Goal: Task Accomplishment & Management: Use online tool/utility

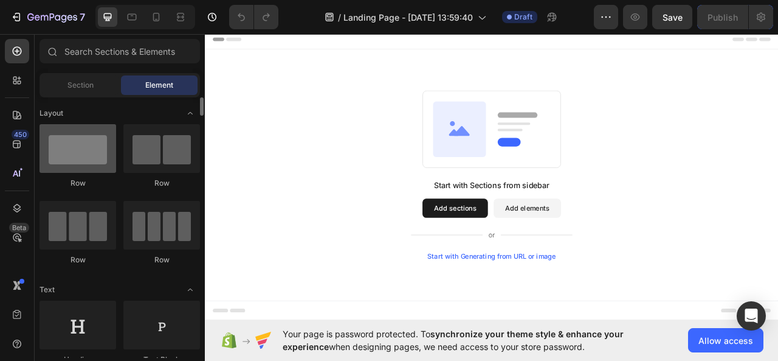
click at [93, 147] on div at bounding box center [78, 148] width 77 height 49
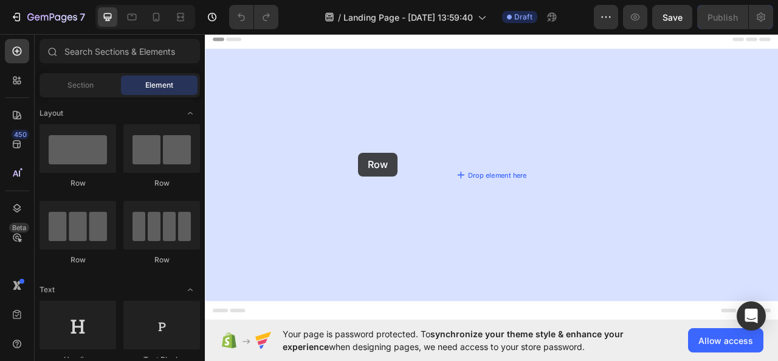
drag, startPoint x: 298, startPoint y: 176, endPoint x: 400, endPoint y: 185, distance: 102.6
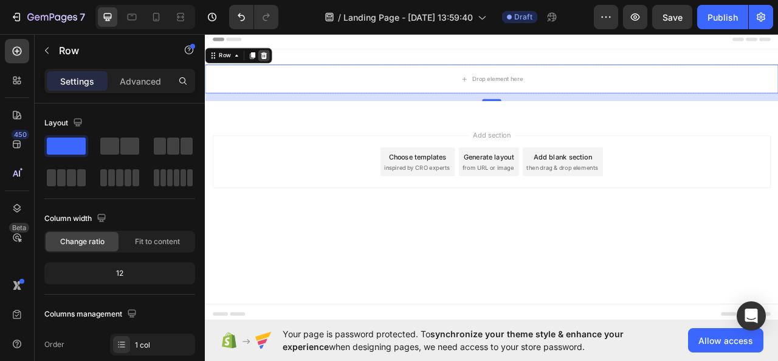
click at [280, 66] on icon at bounding box center [280, 62] width 8 height 9
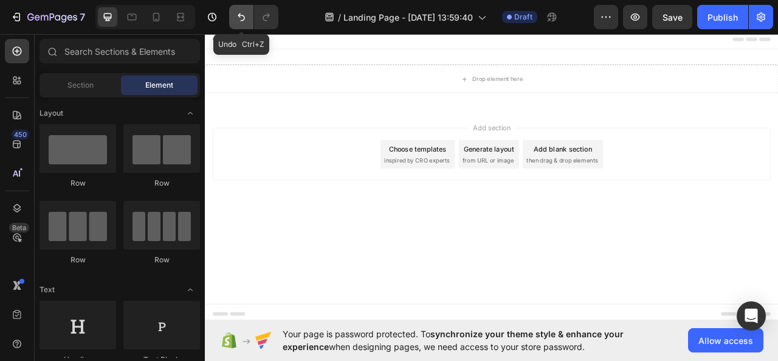
click at [238, 15] on icon "Undo/Redo" at bounding box center [241, 17] width 7 height 8
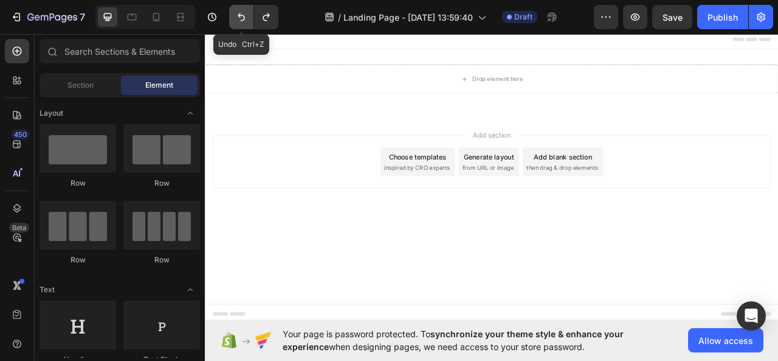
click at [238, 15] on icon "Undo/Redo" at bounding box center [241, 17] width 7 height 8
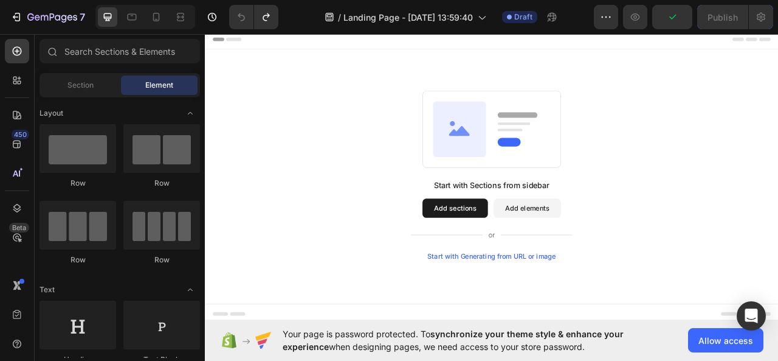
click at [545, 257] on button "Add sections" at bounding box center [523, 256] width 83 height 24
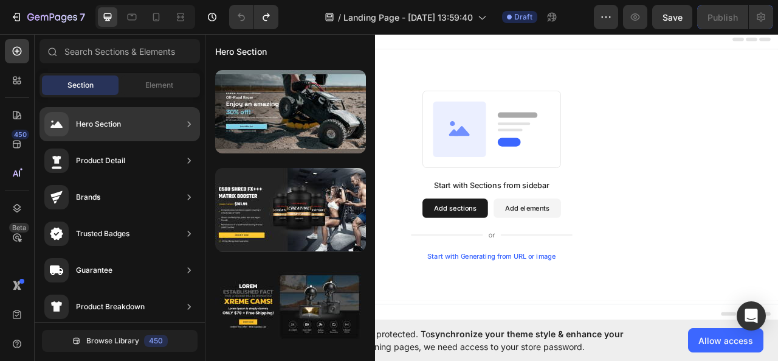
click at [162, 124] on div "Hero Section" at bounding box center [120, 124] width 161 height 34
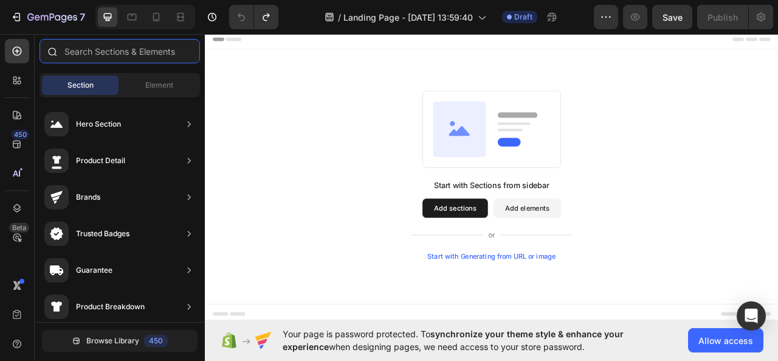
click at [158, 58] on input "text" at bounding box center [120, 51] width 161 height 24
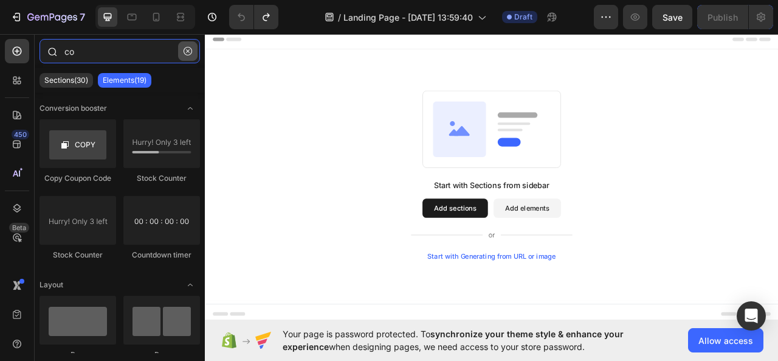
type input "c"
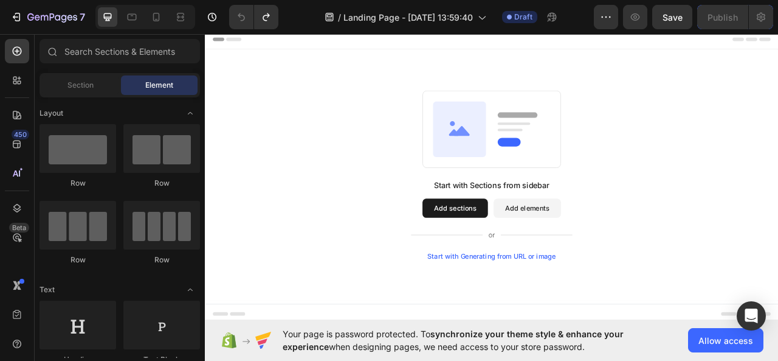
click at [307, 145] on div "Start with Sections from sidebar Add sections Add elements Start with Generatin…" at bounding box center [570, 213] width 642 height 215
click at [96, 85] on div "Section" at bounding box center [80, 84] width 77 height 19
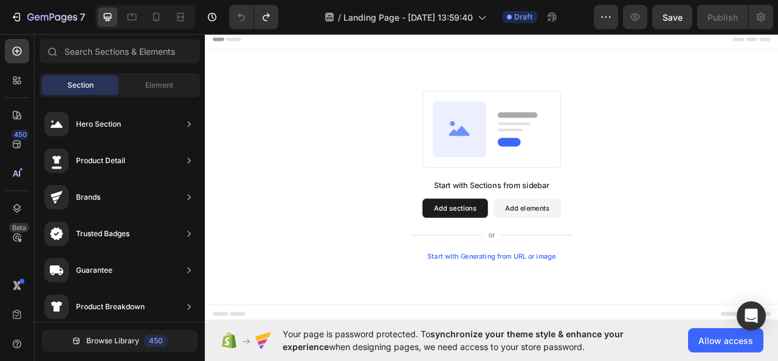
click at [530, 251] on button "Add sections" at bounding box center [523, 256] width 83 height 24
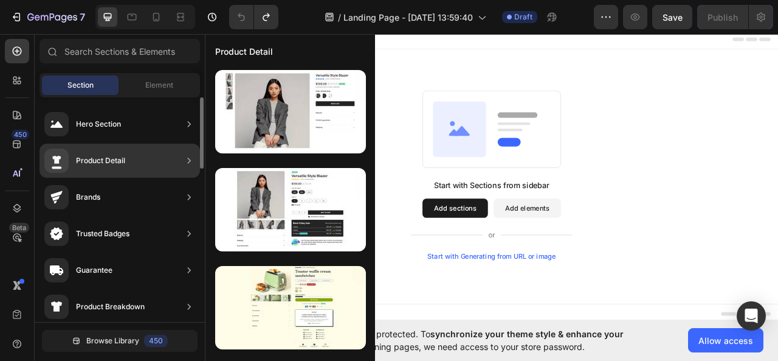
click at [158, 159] on div "Product Detail" at bounding box center [120, 161] width 161 height 34
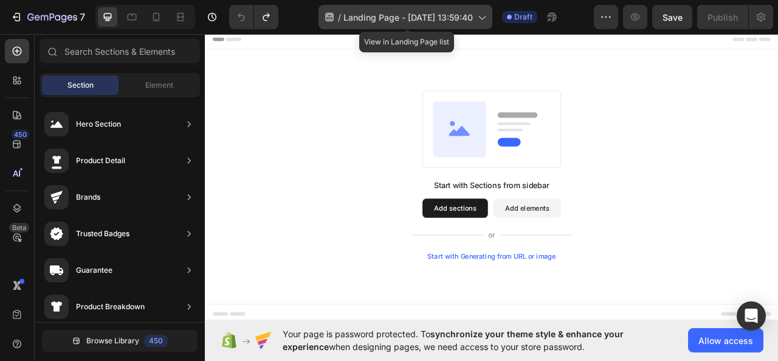
click at [439, 13] on span "Landing Page - Aug 27, 13:59:40" at bounding box center [409, 17] width 130 height 13
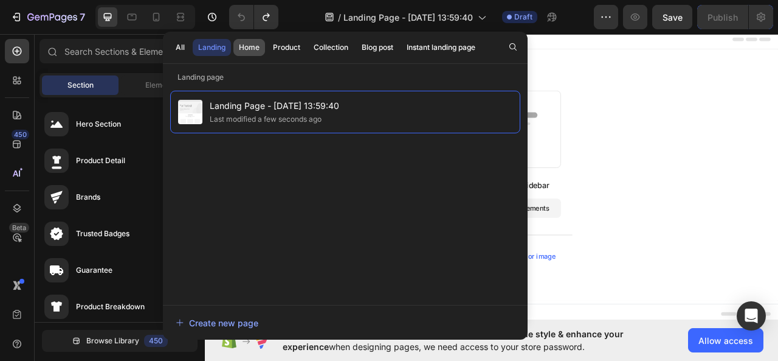
click at [256, 49] on div "Home" at bounding box center [249, 47] width 21 height 11
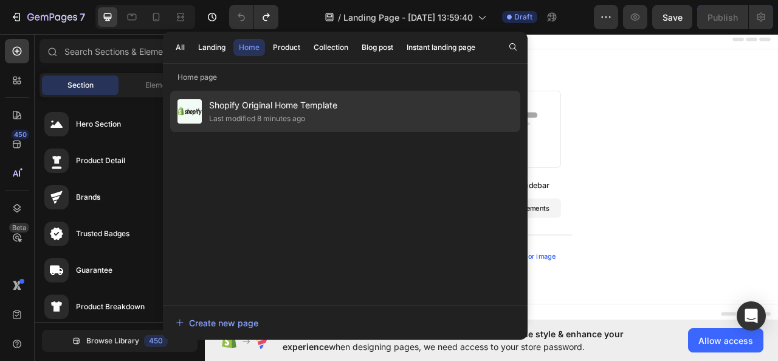
click at [235, 95] on div "Shopify Original Home Template Last modified 8 minutes ago" at bounding box center [345, 111] width 350 height 41
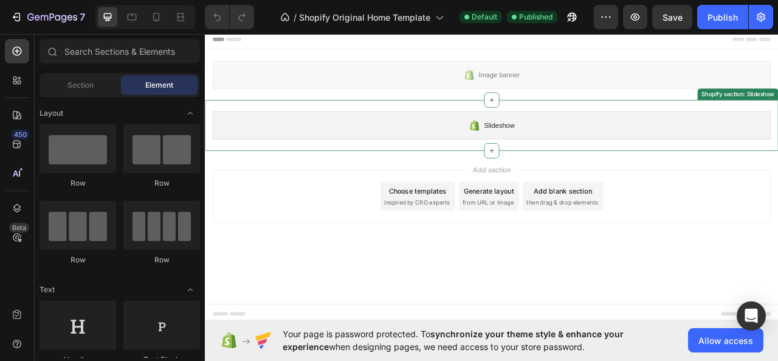
click at [589, 145] on span "Slideshow" at bounding box center [579, 151] width 39 height 15
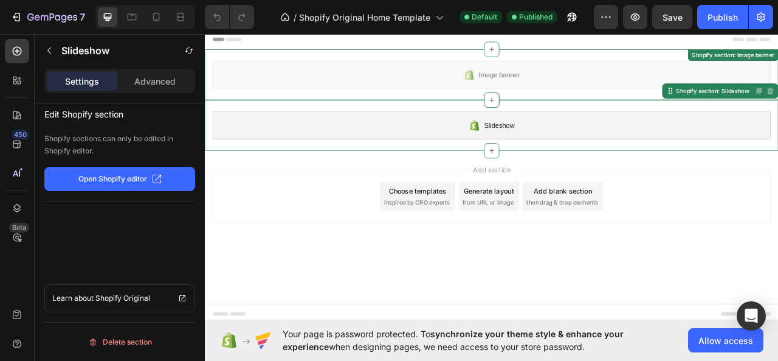
click at [561, 78] on div "Image banner" at bounding box center [570, 86] width 710 height 35
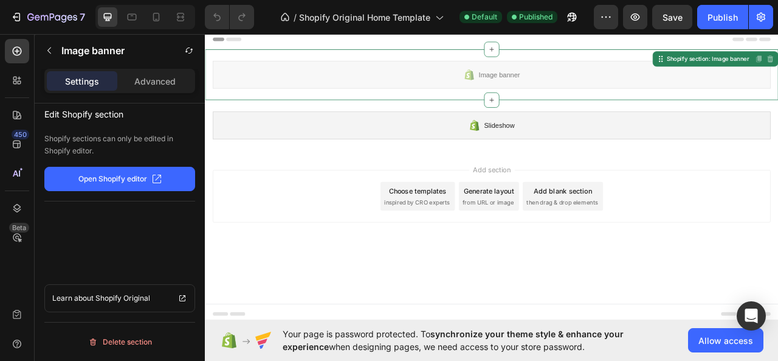
click at [561, 78] on div "Image banner" at bounding box center [570, 86] width 710 height 35
click at [124, 176] on p "Open Shopify editor" at bounding box center [112, 178] width 69 height 11
click at [591, 95] on div "Image banner" at bounding box center [570, 86] width 710 height 35
click at [590, 83] on span "Image banner" at bounding box center [579, 86] width 52 height 15
click at [133, 181] on p "Open Shopify editor" at bounding box center [112, 178] width 69 height 11
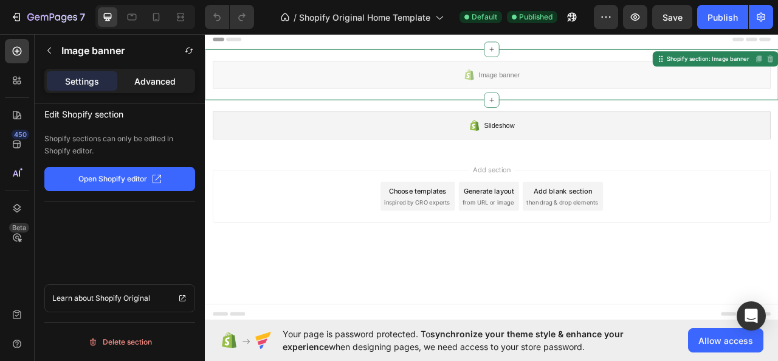
click at [168, 75] on p "Advanced" at bounding box center [154, 81] width 41 height 13
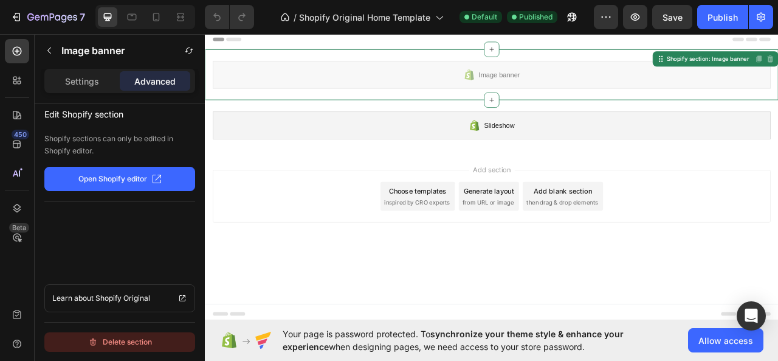
click at [149, 338] on div "Delete section" at bounding box center [120, 341] width 64 height 15
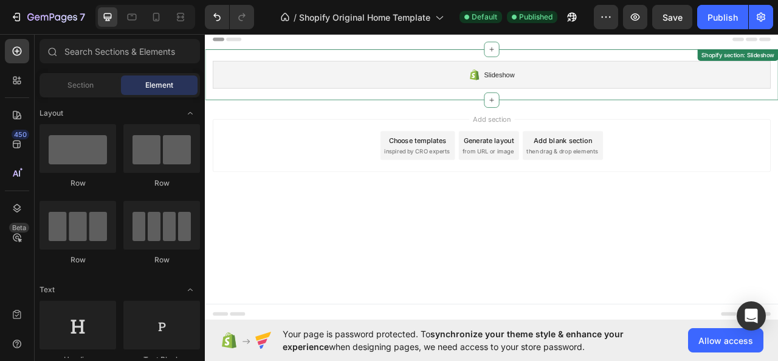
click at [411, 78] on div "Slideshow" at bounding box center [570, 86] width 710 height 35
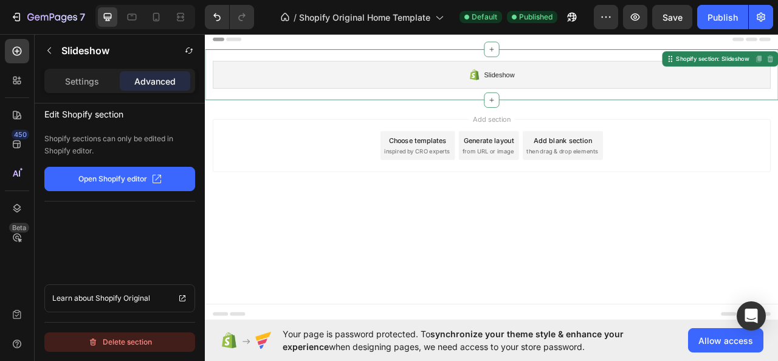
click at [104, 340] on div "Delete section" at bounding box center [120, 341] width 64 height 15
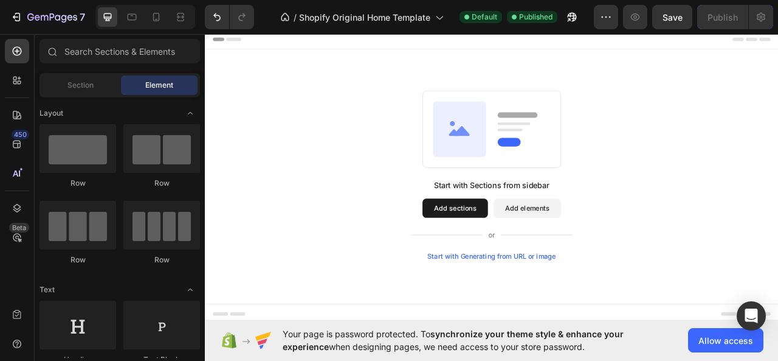
click at [528, 257] on button "Add sections" at bounding box center [523, 256] width 83 height 24
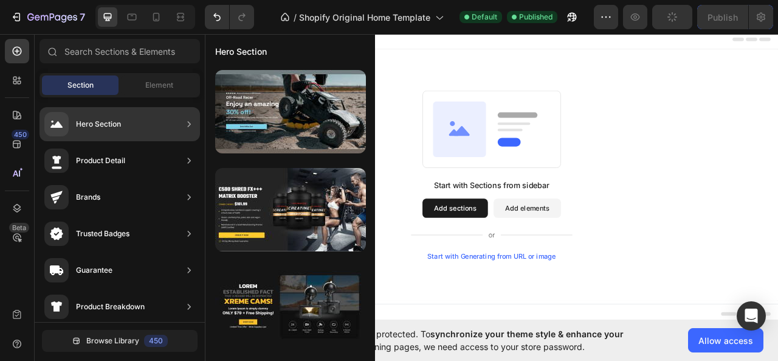
click at [140, 121] on div "Hero Section" at bounding box center [120, 124] width 161 height 34
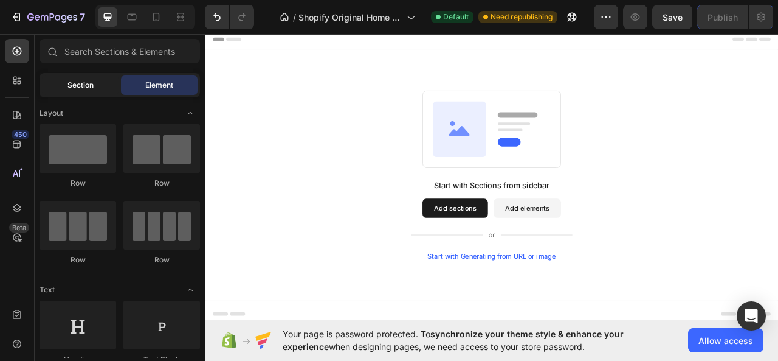
click at [84, 81] on span "Section" at bounding box center [81, 85] width 26 height 11
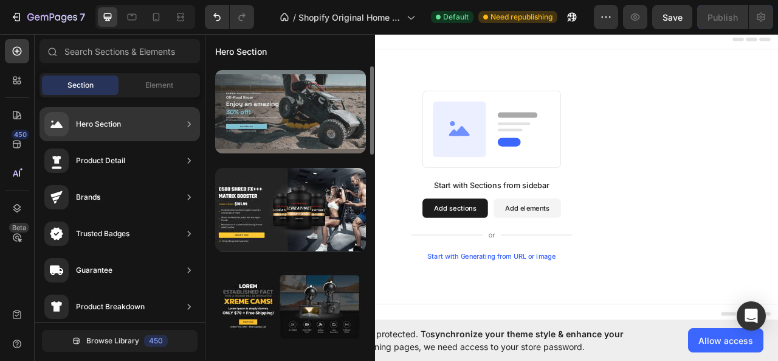
click at [269, 110] on div at bounding box center [290, 111] width 151 height 83
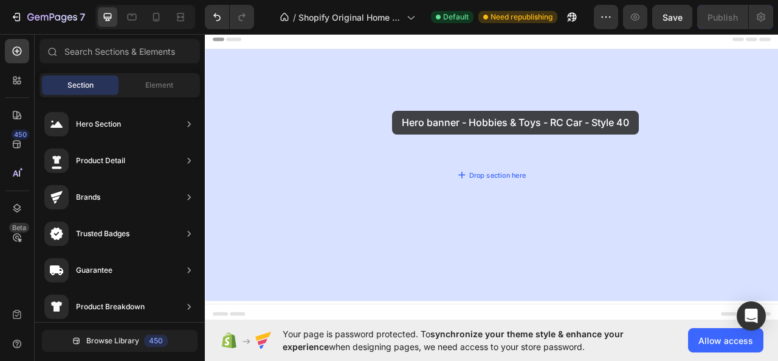
drag, startPoint x: 474, startPoint y: 139, endPoint x: 443, endPoint y: 132, distance: 31.3
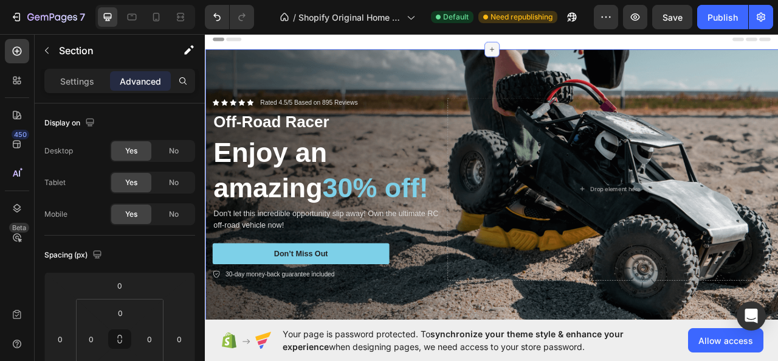
click at [566, 55] on icon at bounding box center [570, 54] width 10 height 10
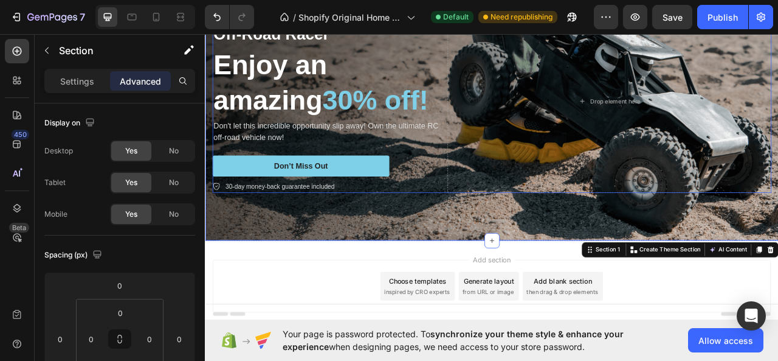
scroll to position [120, 0]
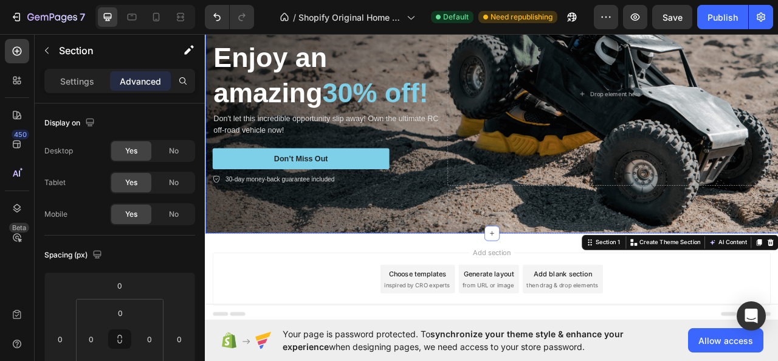
click at [483, 246] on div "Background Image" at bounding box center [570, 111] width 730 height 355
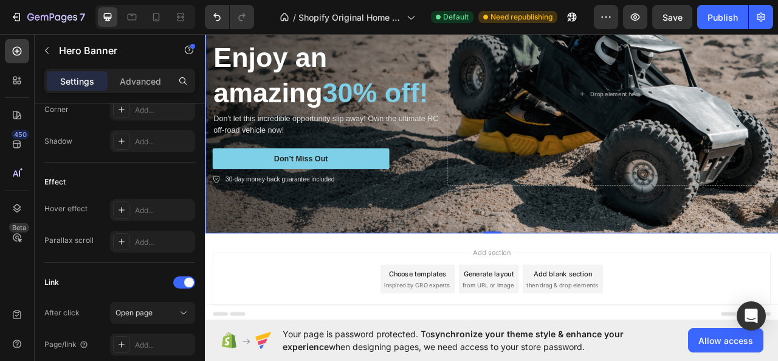
scroll to position [780, 0]
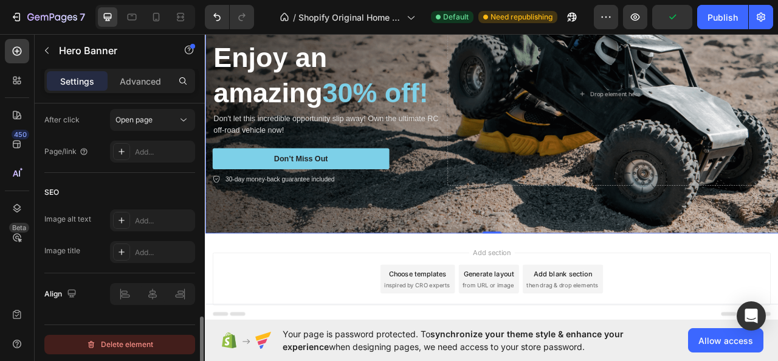
click at [119, 345] on div "Delete element" at bounding box center [119, 344] width 67 height 15
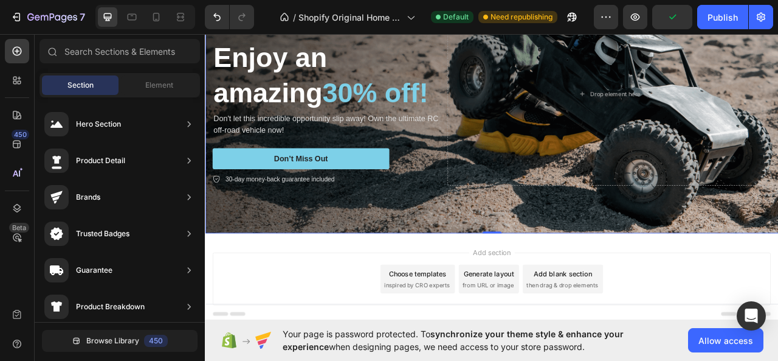
scroll to position [0, 0]
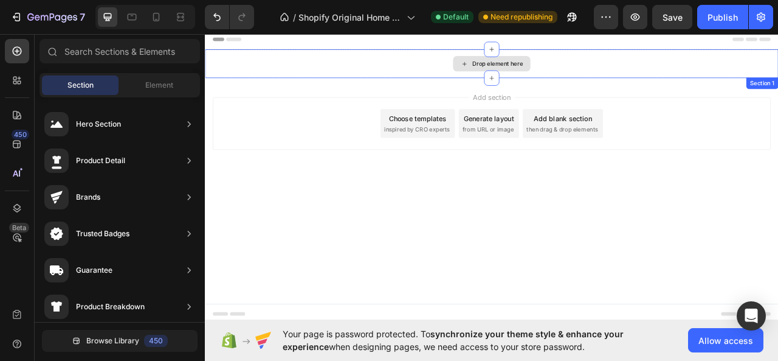
click at [561, 64] on div "Drop element here" at bounding box center [570, 72] width 99 height 19
click at [570, 49] on icon at bounding box center [570, 54] width 10 height 10
drag, startPoint x: 334, startPoint y: 160, endPoint x: 550, endPoint y: 85, distance: 228.7
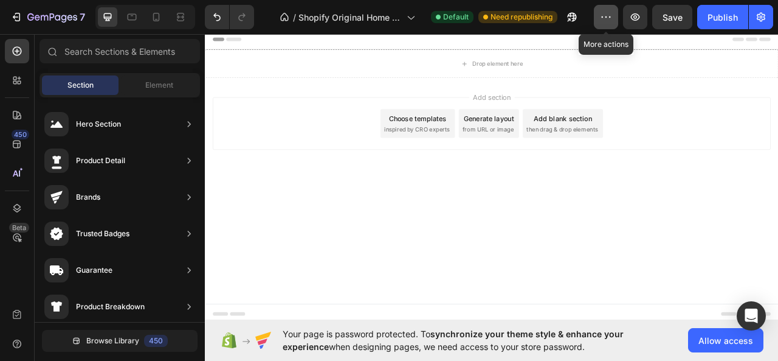
click at [602, 14] on icon "button" at bounding box center [606, 17] width 12 height 12
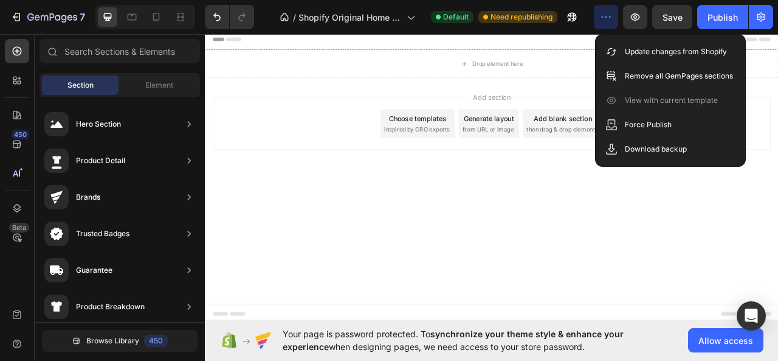
click at [618, 209] on div "Add section Choose templates inspired by CRO experts Generate layout from URL o…" at bounding box center [570, 151] width 730 height 120
click at [612, 21] on icon "button" at bounding box center [606, 17] width 12 height 12
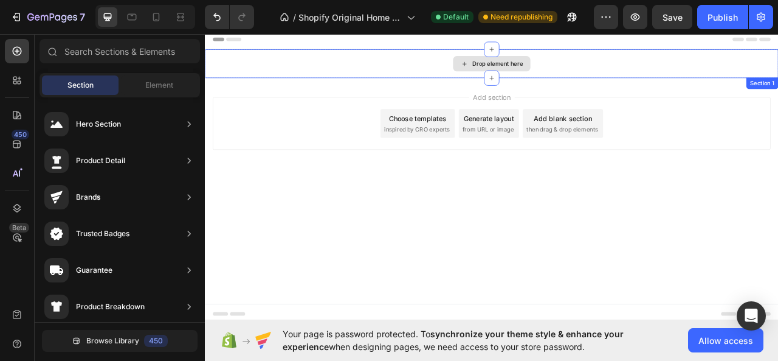
click at [598, 72] on div "Drop element here" at bounding box center [577, 73] width 64 height 10
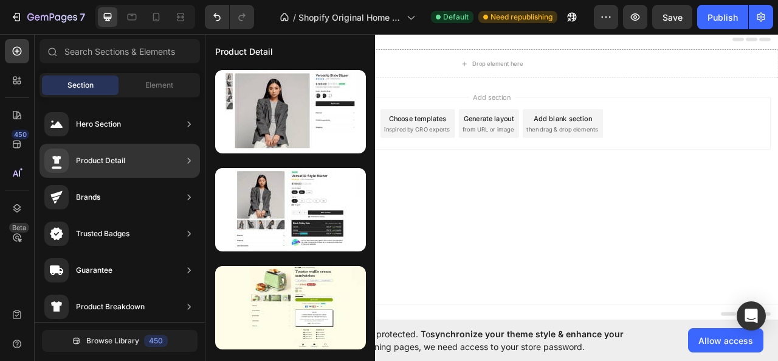
click at [120, 157] on div "Product Detail" at bounding box center [100, 160] width 49 height 12
drag, startPoint x: 493, startPoint y: 130, endPoint x: 507, endPoint y: 215, distance: 86.8
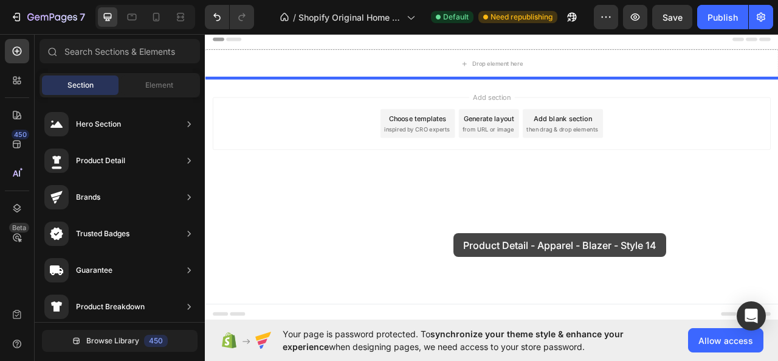
drag, startPoint x: 512, startPoint y: 188, endPoint x: 522, endPoint y: 288, distance: 100.8
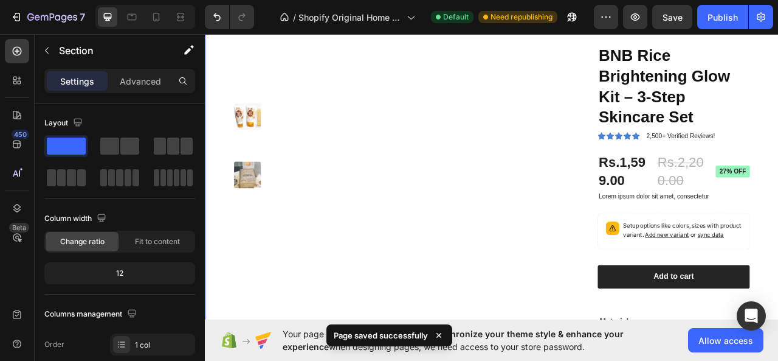
scroll to position [101, 0]
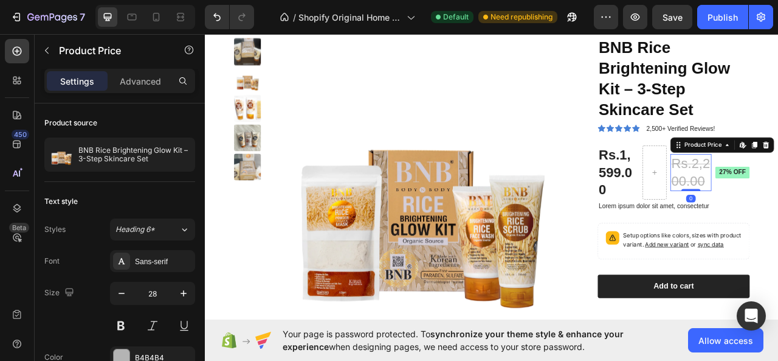
drag, startPoint x: 815, startPoint y: 241, endPoint x: 810, endPoint y: 214, distance: 27.2
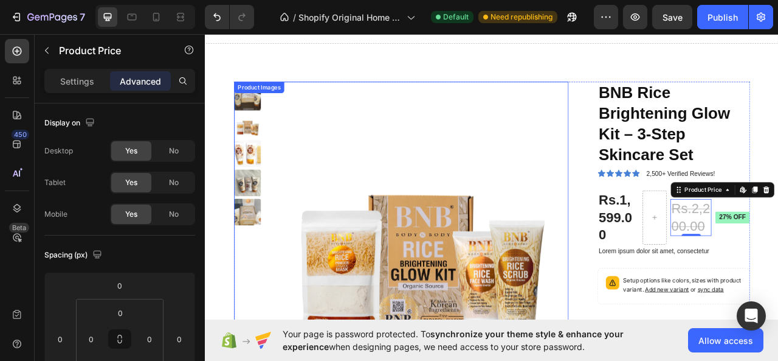
scroll to position [0, 0]
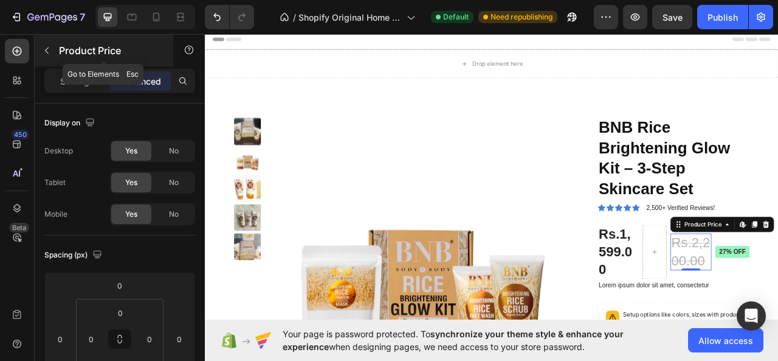
click at [46, 46] on icon "button" at bounding box center [47, 51] width 10 height 10
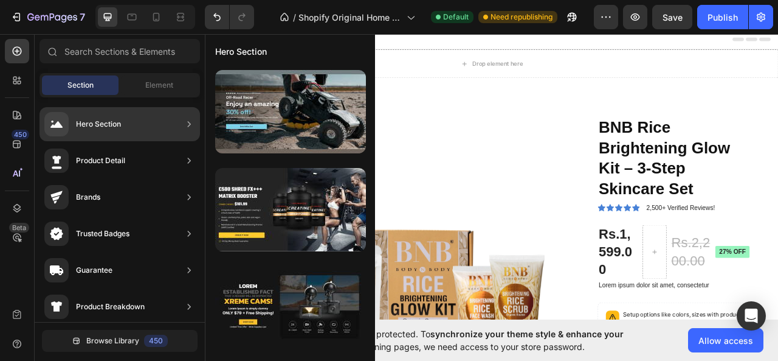
click at [119, 122] on div "Hero Section" at bounding box center [98, 124] width 45 height 12
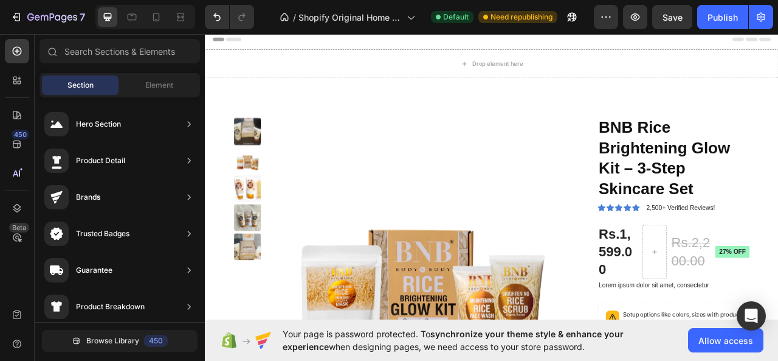
drag, startPoint x: 459, startPoint y: 156, endPoint x: 482, endPoint y: 145, distance: 25.0
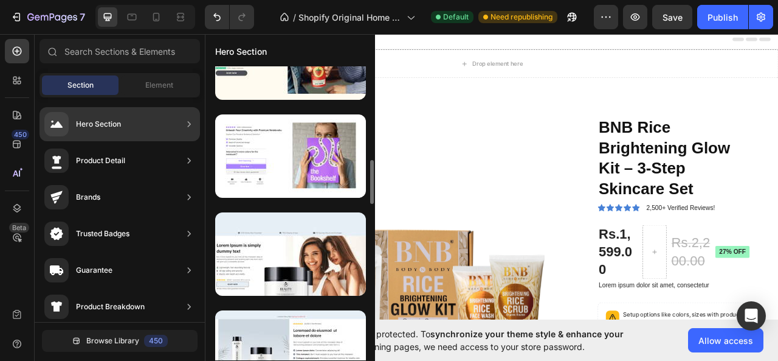
scroll to position [563, 0]
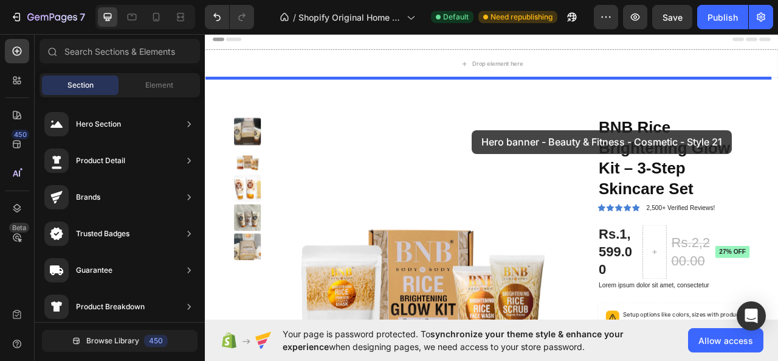
drag, startPoint x: 459, startPoint y: 257, endPoint x: 546, endPoint y: 157, distance: 133.2
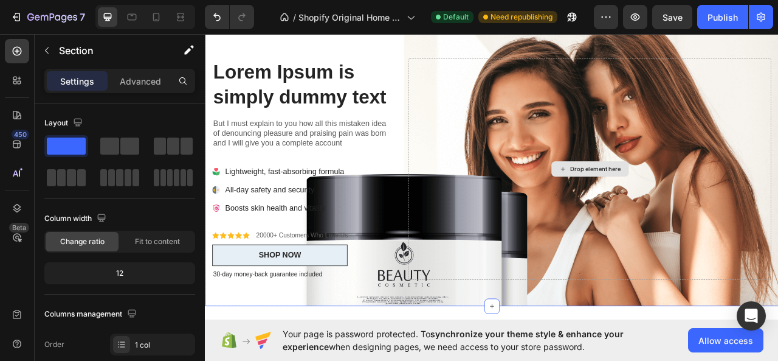
scroll to position [61, 0]
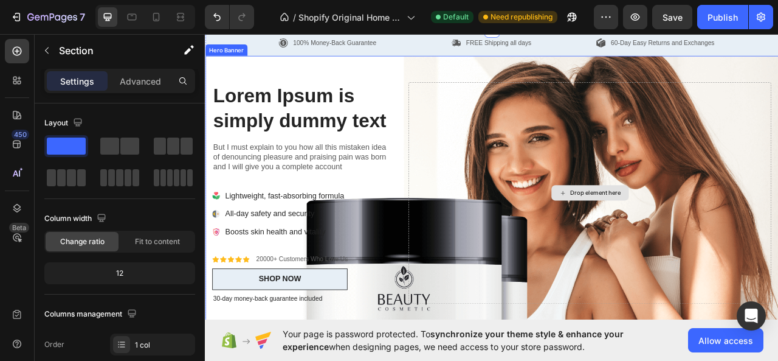
click at [589, 209] on div "Drop element here" at bounding box center [695, 237] width 462 height 282
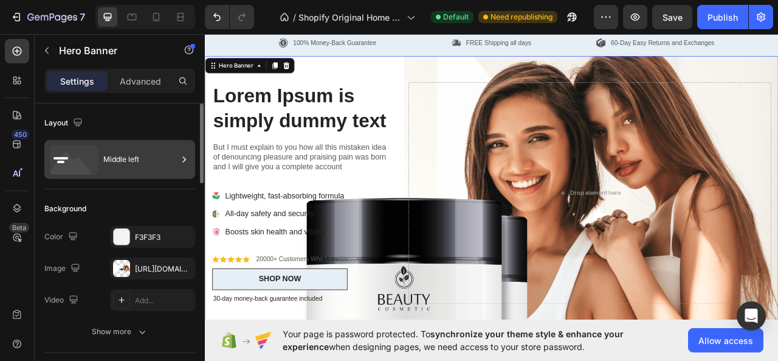
click at [144, 143] on div "Middle left" at bounding box center [119, 159] width 151 height 39
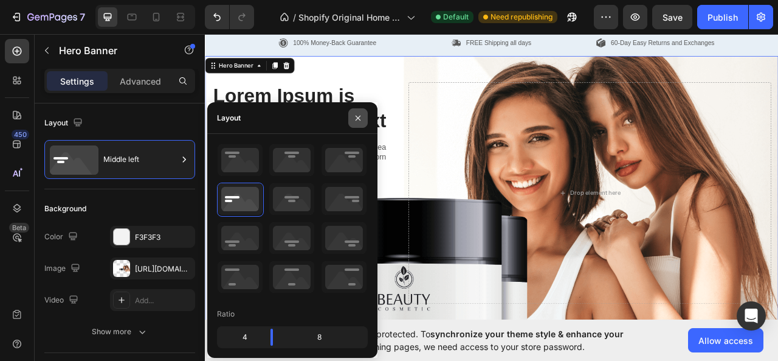
click at [356, 116] on icon "button" at bounding box center [358, 117] width 5 height 5
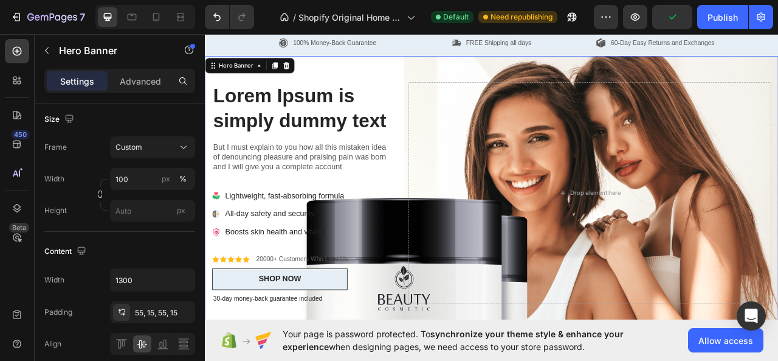
scroll to position [0, 0]
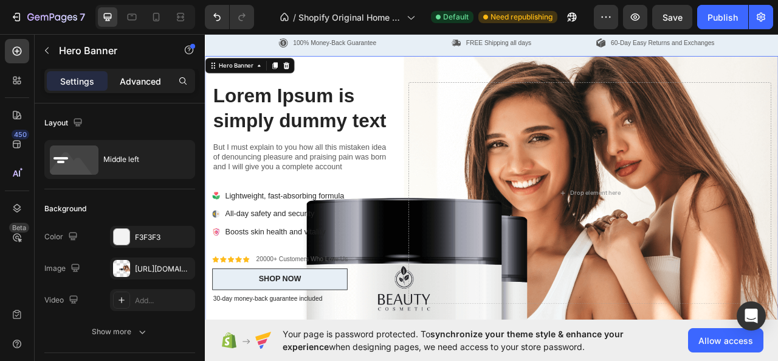
click at [168, 81] on div "Advanced" at bounding box center [140, 80] width 61 height 19
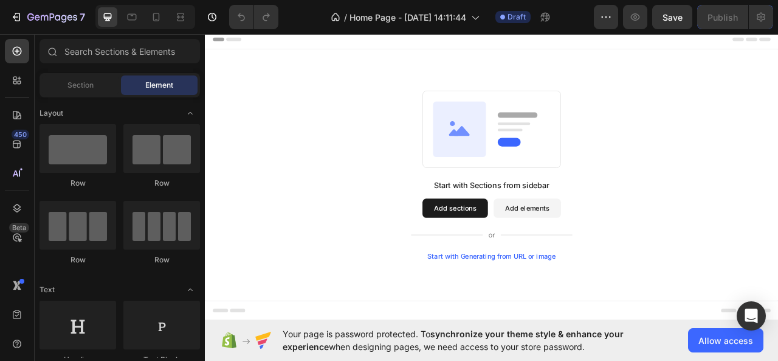
click at [524, 250] on button "Add sections" at bounding box center [523, 256] width 83 height 24
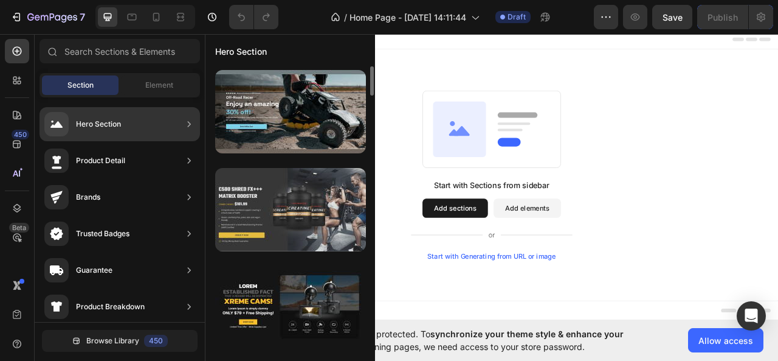
click at [291, 201] on div at bounding box center [290, 209] width 151 height 83
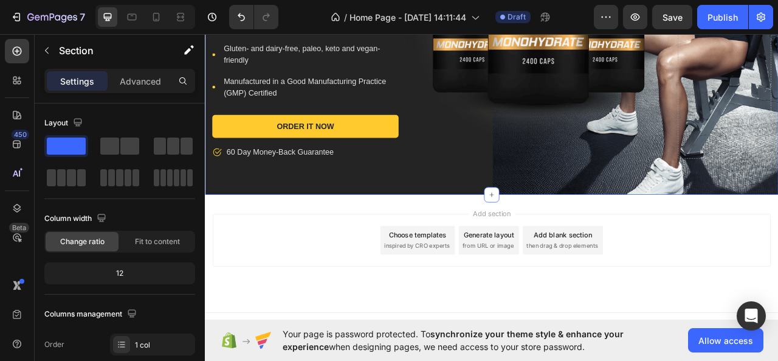
scroll to position [344, 0]
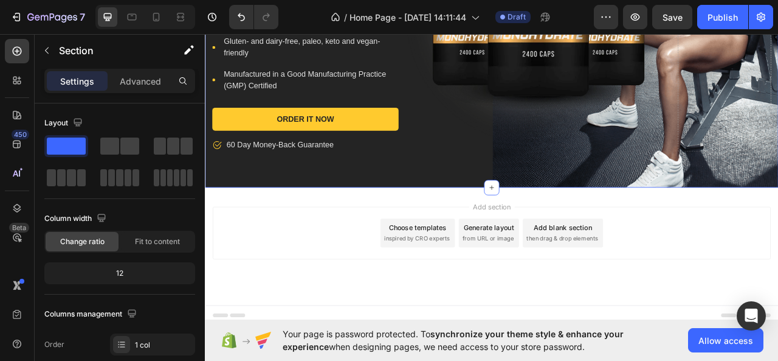
click at [490, 333] on div "Add section Choose templates inspired by CRO experts Generate layout from URL o…" at bounding box center [570, 305] width 730 height 150
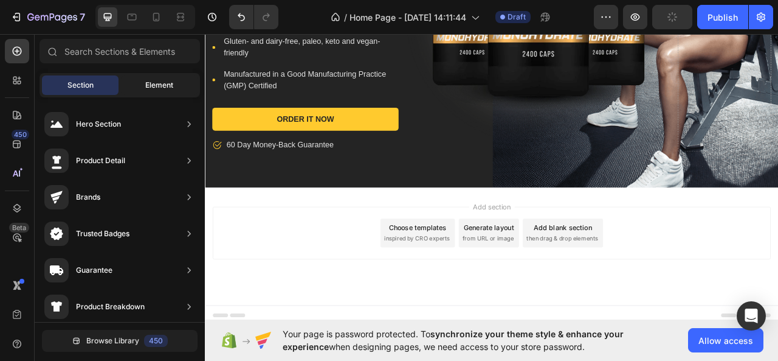
click at [151, 85] on span "Element" at bounding box center [159, 85] width 28 height 11
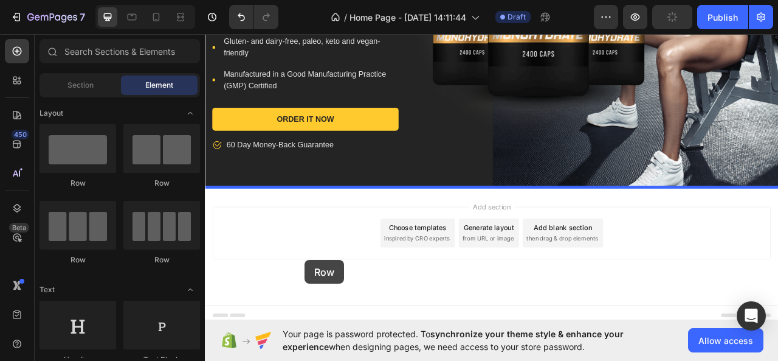
drag, startPoint x: 320, startPoint y: 317, endPoint x: 468, endPoint y: 317, distance: 148.4
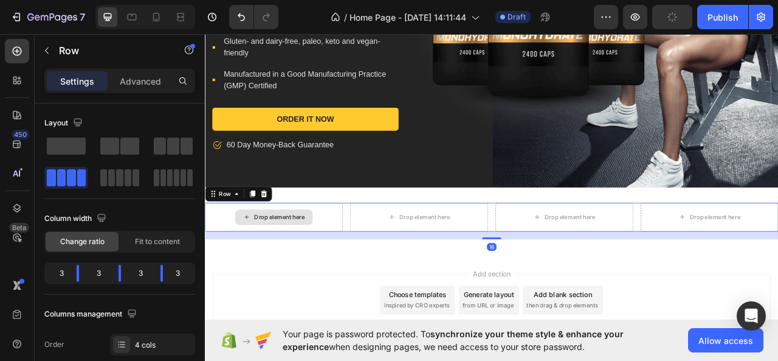
click at [286, 267] on div "Drop element here" at bounding box center [300, 268] width 64 height 10
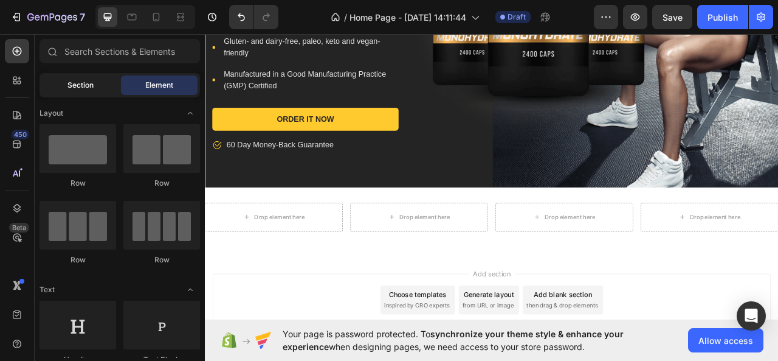
click at [103, 93] on div "Section" at bounding box center [80, 84] width 77 height 19
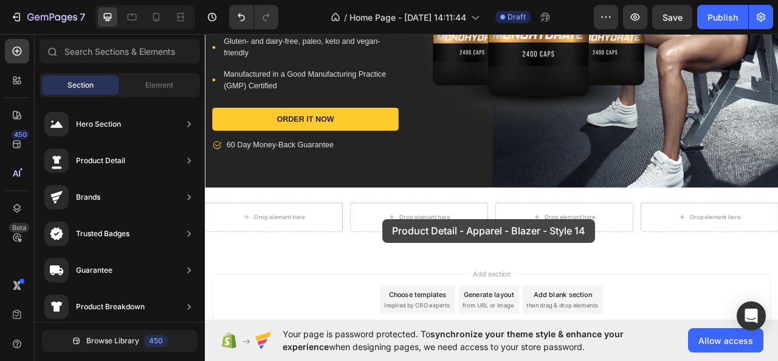
drag, startPoint x: 473, startPoint y: 153, endPoint x: 431, endPoint y: 269, distance: 124.1
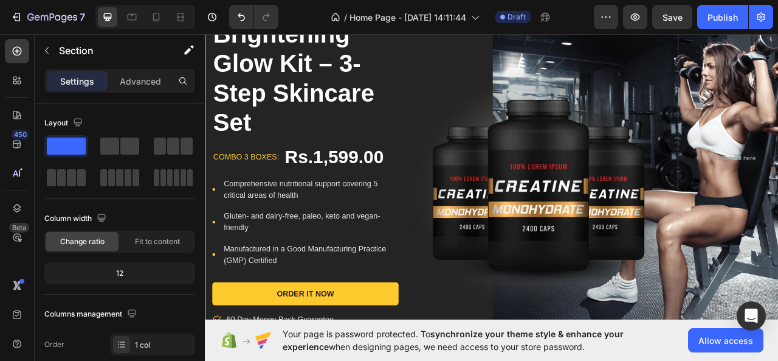
scroll to position [0, 0]
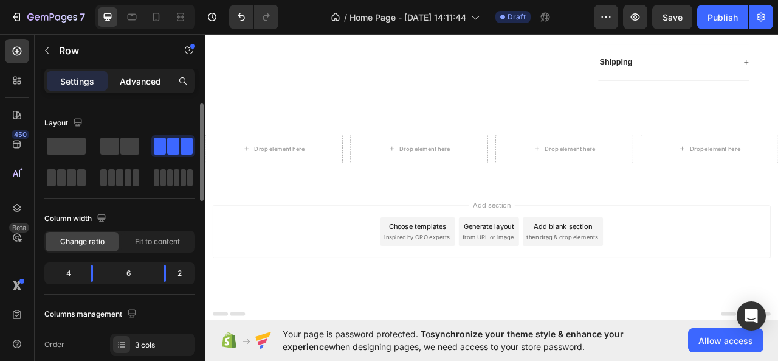
click at [146, 89] on div "Advanced" at bounding box center [140, 80] width 61 height 19
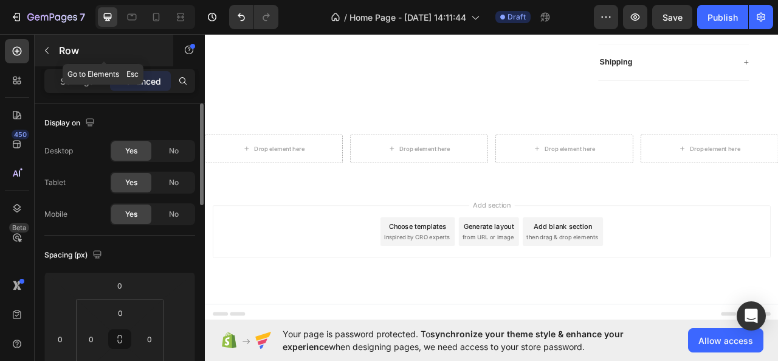
click at [44, 48] on icon "button" at bounding box center [47, 51] width 10 height 10
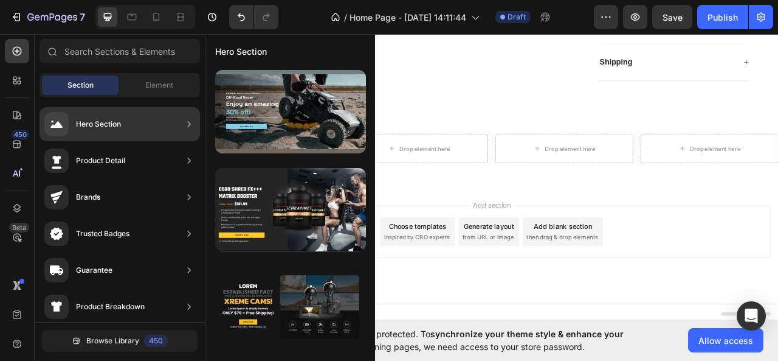
click at [100, 158] on div "Product Detail" at bounding box center [100, 160] width 49 height 12
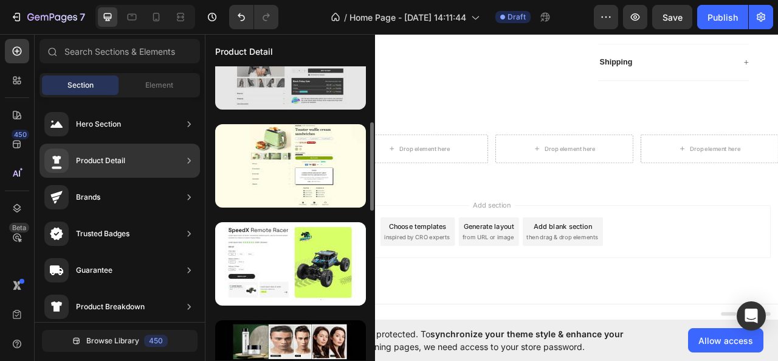
scroll to position [152, 0]
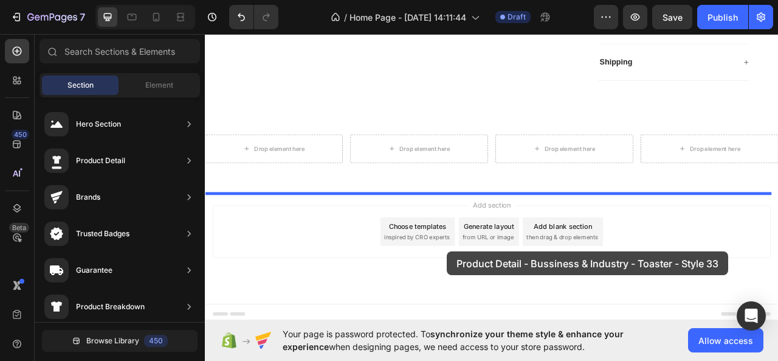
drag, startPoint x: 505, startPoint y: 204, endPoint x: 510, endPoint y: 305, distance: 101.1
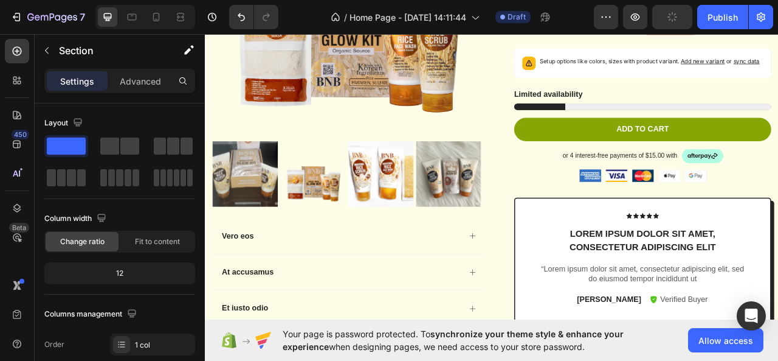
scroll to position [1343, 0]
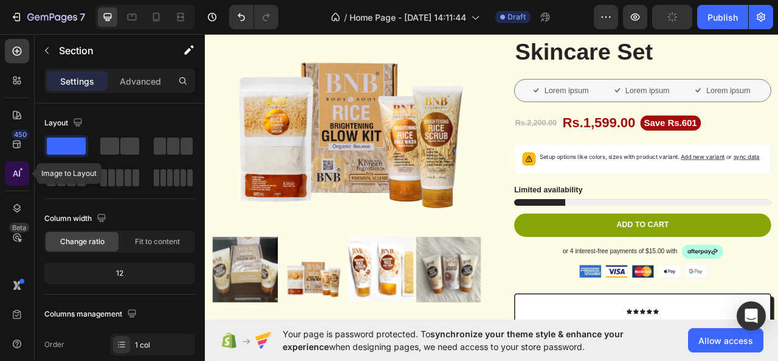
click at [16, 177] on icon at bounding box center [17, 173] width 12 height 12
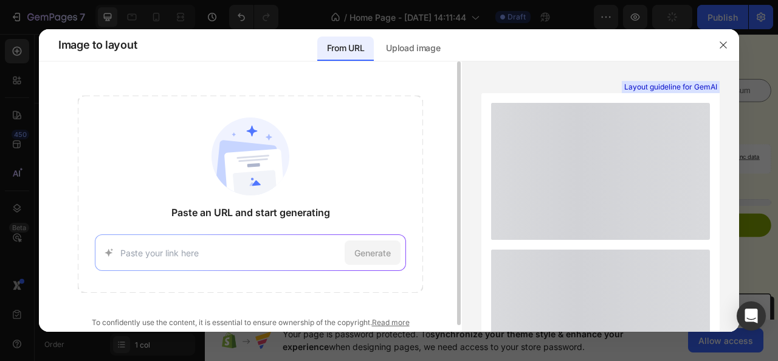
click at [201, 258] on input at bounding box center [229, 252] width 219 height 13
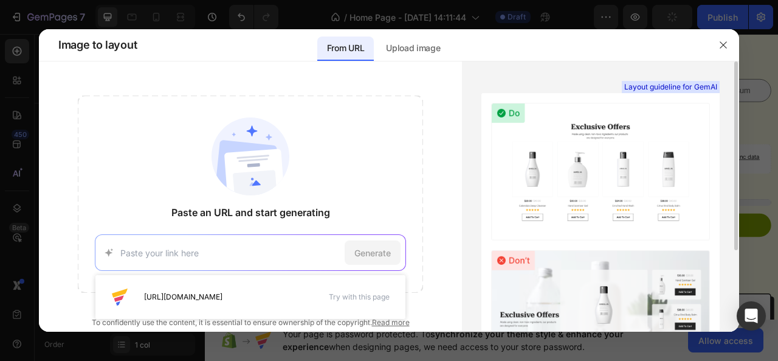
click at [571, 185] on img at bounding box center [600, 171] width 219 height 137
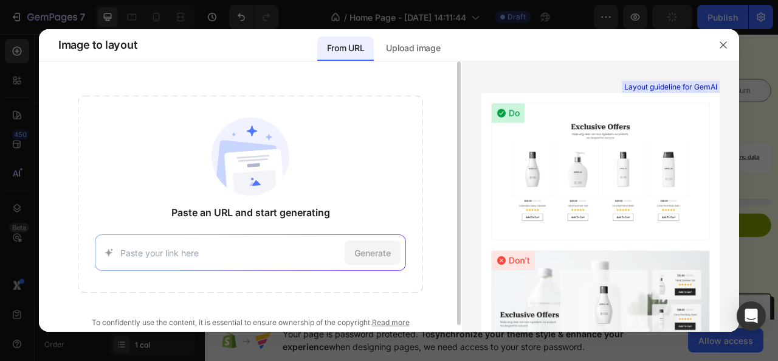
click at [210, 262] on div "Generate" at bounding box center [250, 252] width 311 height 36
click at [205, 252] on input at bounding box center [229, 252] width 219 height 13
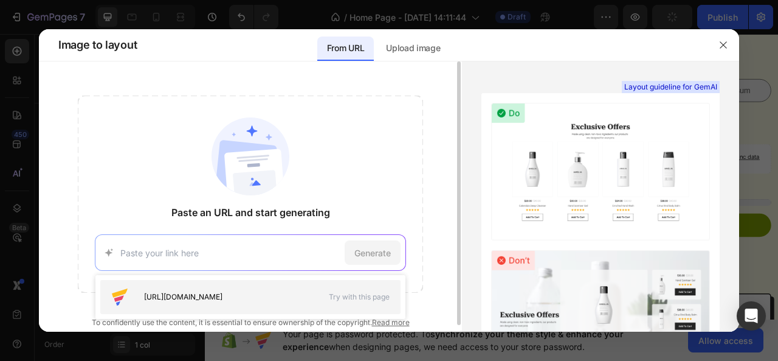
click at [220, 292] on span "https://seal-commerce-asia.myshopify.com/pages/image-to-layout-demo-page" at bounding box center [183, 296] width 78 height 11
type input "https://seal-commerce-asia.myshopify.com/pages/image-to-layout-demo-page"
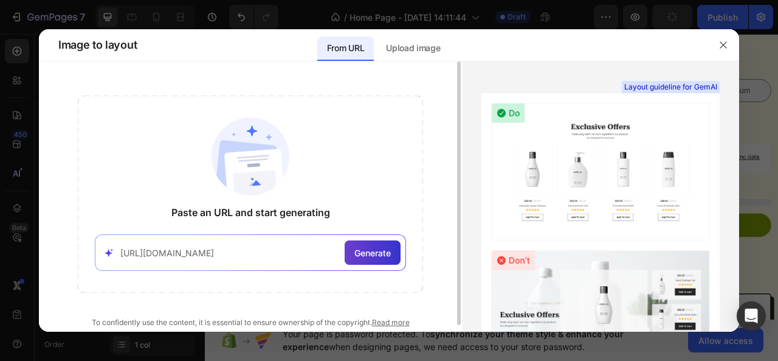
click at [376, 252] on span "Generate" at bounding box center [373, 252] width 36 height 13
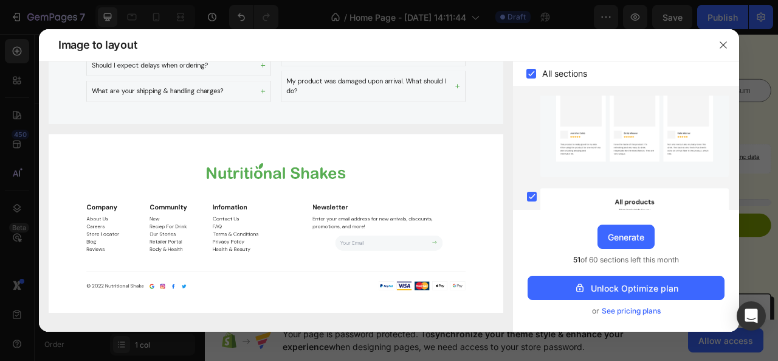
scroll to position [0, 0]
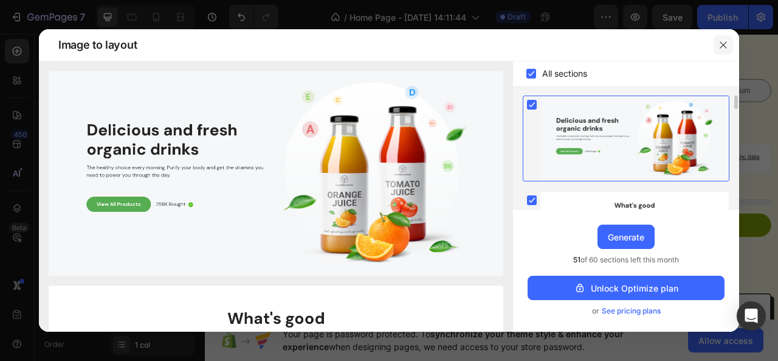
click at [724, 41] on icon "button" at bounding box center [724, 45] width 10 height 10
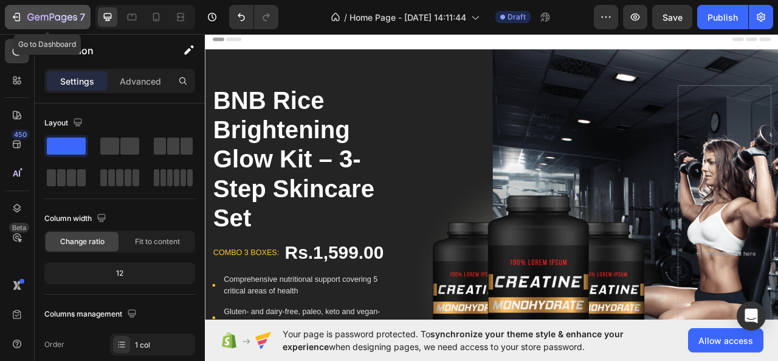
click at [19, 18] on icon "button" at bounding box center [17, 17] width 5 height 9
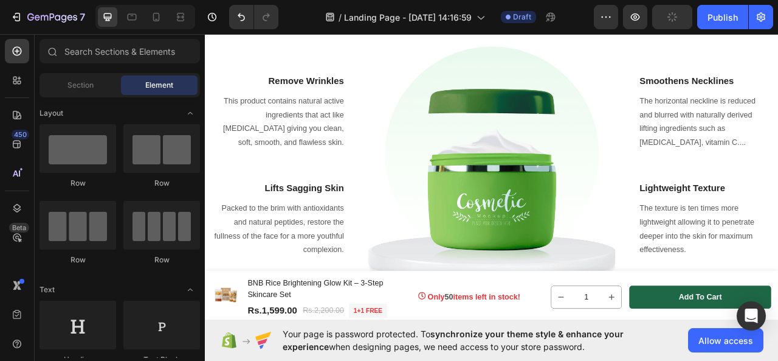
scroll to position [932, 0]
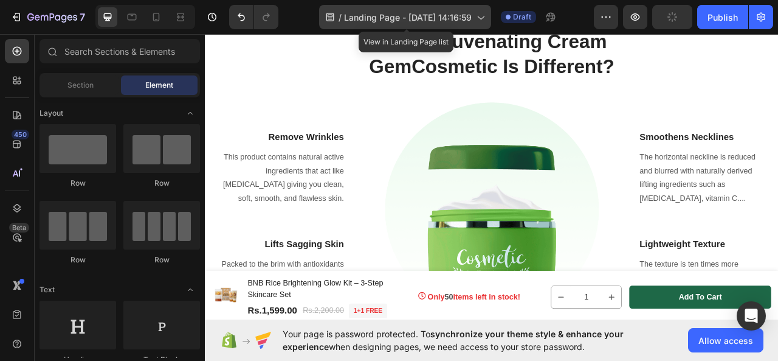
click at [403, 11] on span "Landing Page - Aug 27, 14:16:59" at bounding box center [408, 17] width 128 height 13
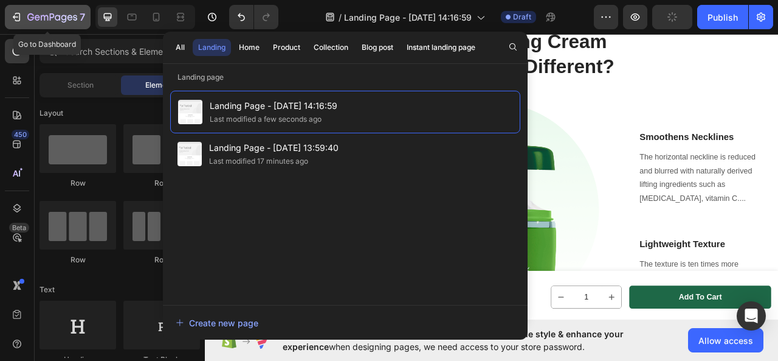
click at [13, 13] on icon "button" at bounding box center [16, 17] width 12 height 12
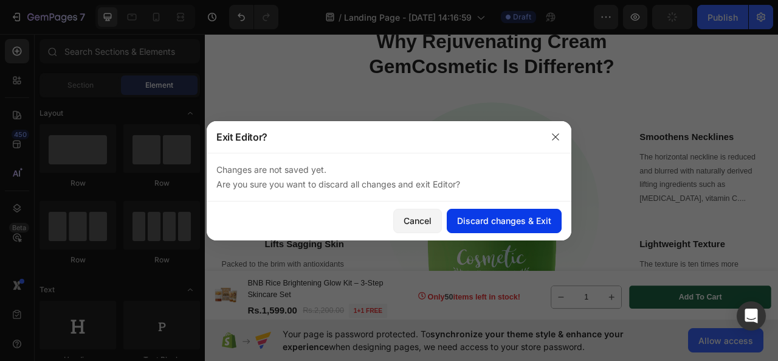
click at [507, 223] on div "Discard changes & Exit" at bounding box center [504, 220] width 94 height 13
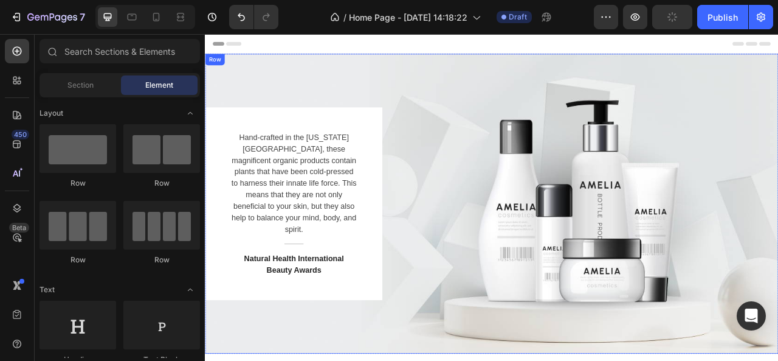
click at [688, 105] on div "Hand-crafted in the [US_STATE][GEOGRAPHIC_DATA], these magnificent organic prod…" at bounding box center [570, 249] width 730 height 381
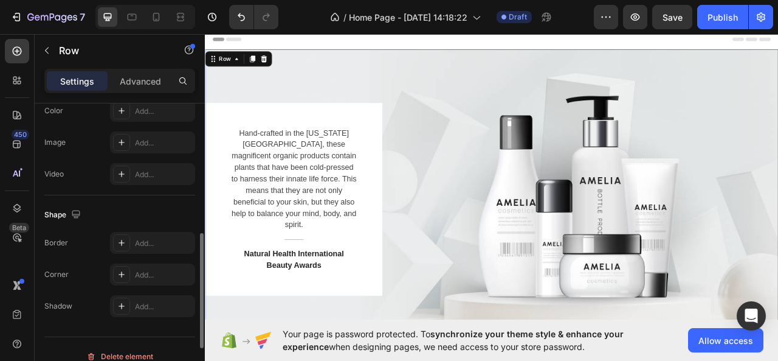
scroll to position [448, 0]
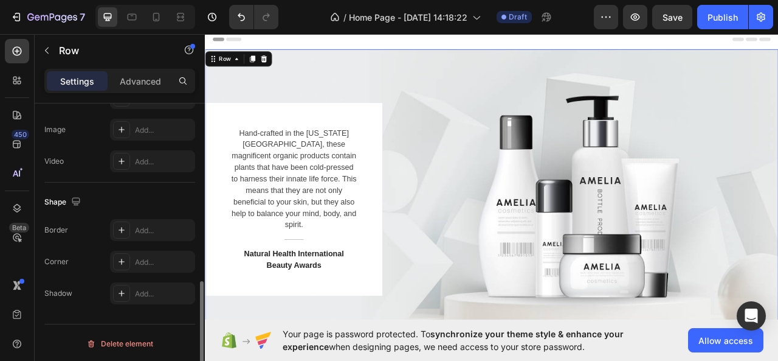
click at [496, 305] on div "Hand-crafted in the [US_STATE][GEOGRAPHIC_DATA], these magnificent organic prod…" at bounding box center [570, 244] width 730 height 245
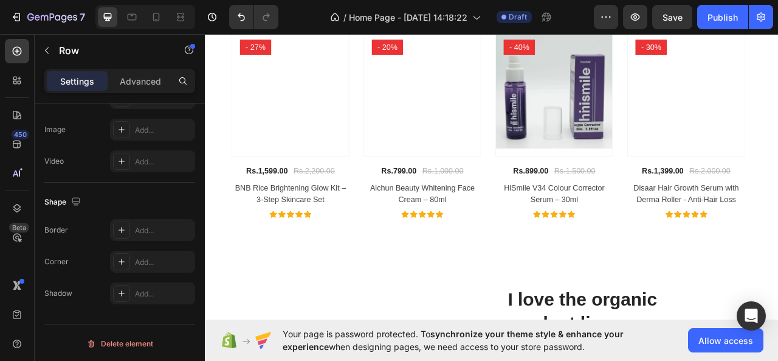
scroll to position [1561, 0]
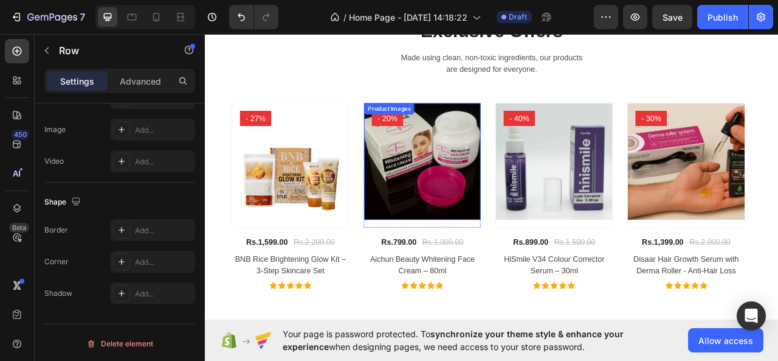
click at [442, 186] on img at bounding box center [481, 197] width 148 height 148
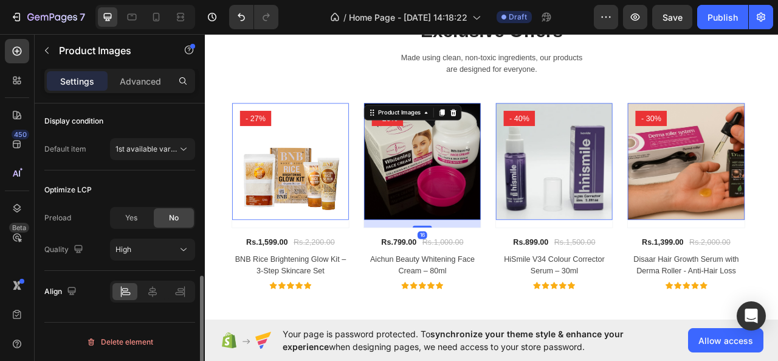
scroll to position [0, 0]
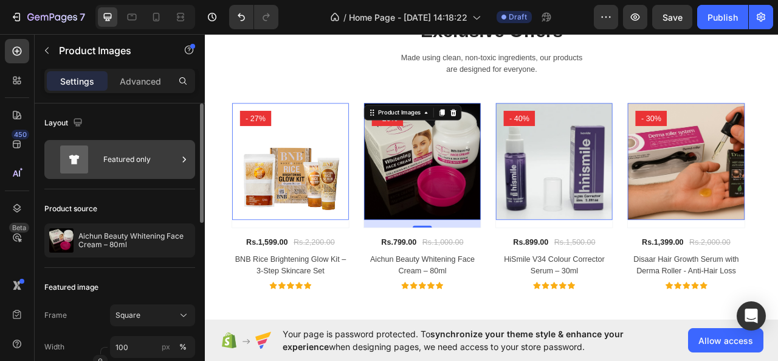
click at [109, 161] on div "Featured only" at bounding box center [140, 159] width 74 height 28
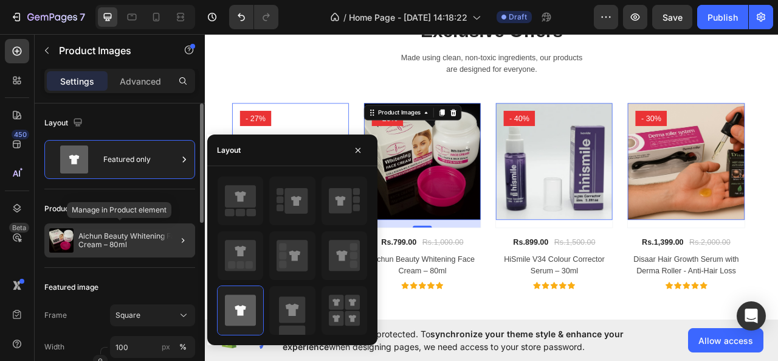
click at [123, 242] on p "Aichun Beauty Whitening Face Cream – 80ml" at bounding box center [134, 240] width 112 height 17
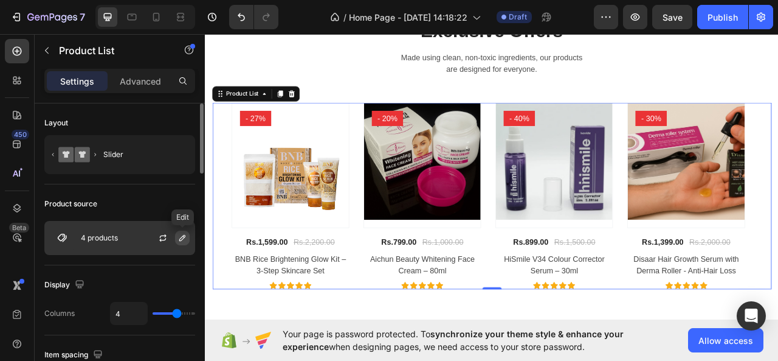
click at [177, 241] on button "button" at bounding box center [182, 237] width 15 height 15
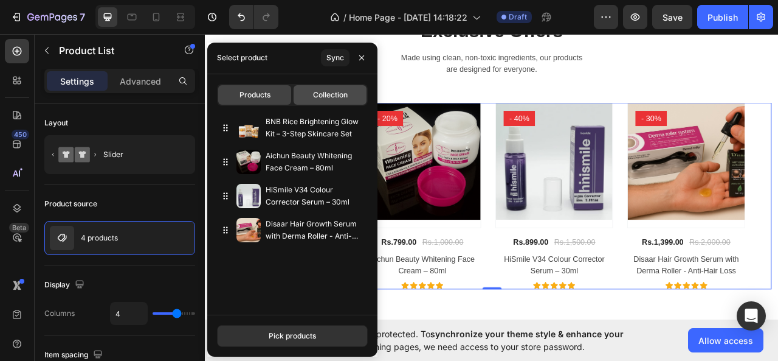
click at [334, 92] on span "Collection" at bounding box center [330, 94] width 35 height 11
type input "6"
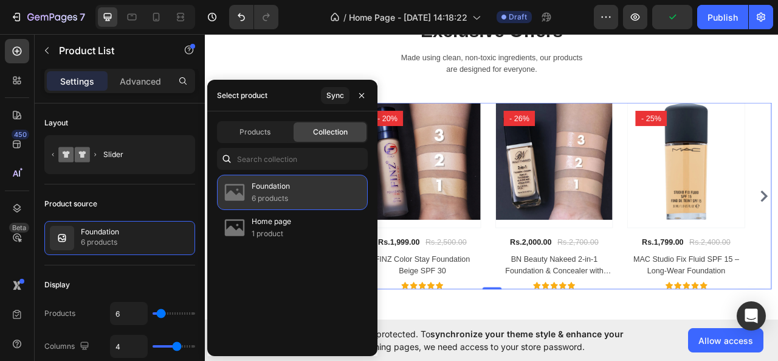
click at [332, 192] on div "Foundation 6 products" at bounding box center [292, 192] width 151 height 35
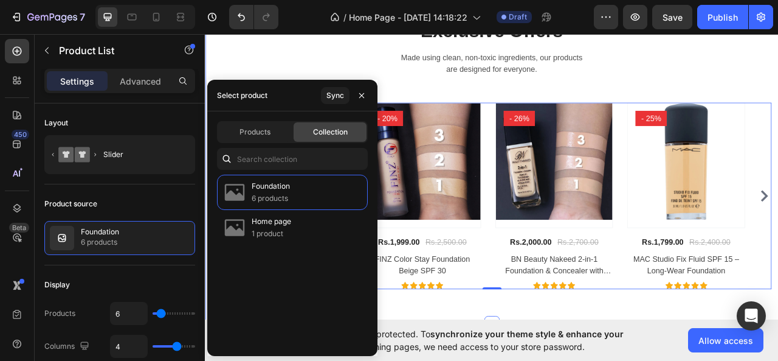
click at [429, 61] on div "Exclusive Offers Heading Made using clean, non-toxic ingredients, our products …" at bounding box center [570, 187] width 712 height 345
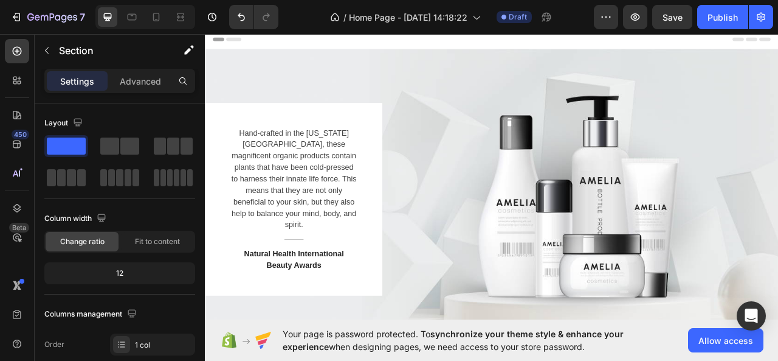
scroll to position [50, 0]
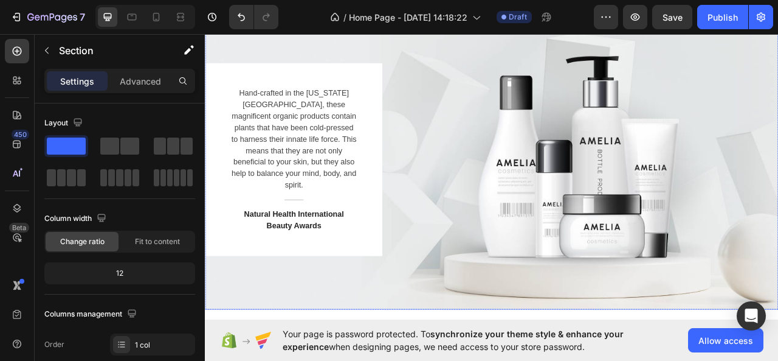
click at [501, 185] on div "Hand-crafted in the [US_STATE][GEOGRAPHIC_DATA], these magnificent organic prod…" at bounding box center [570, 194] width 730 height 245
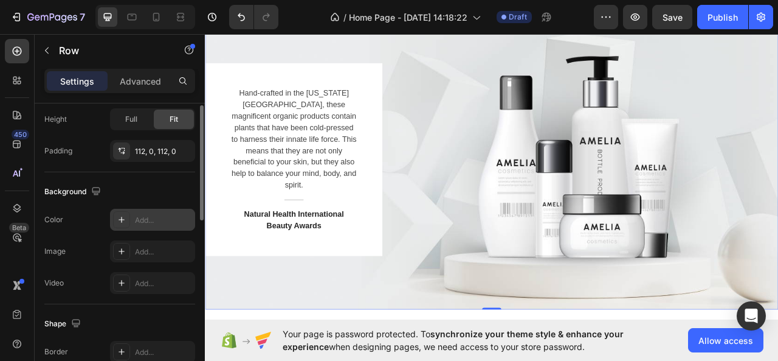
scroll to position [0, 0]
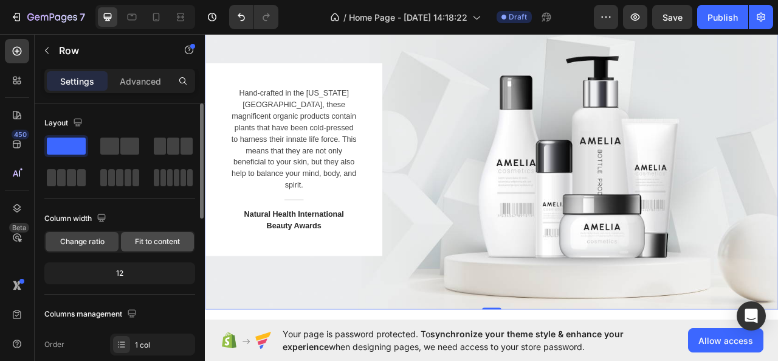
click at [139, 232] on div "Fit to content" at bounding box center [157, 241] width 73 height 19
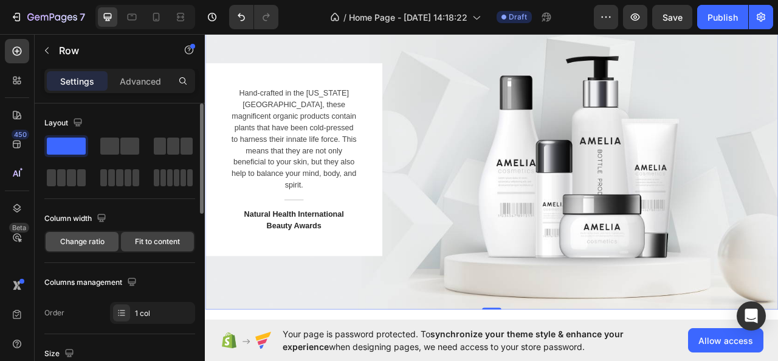
click at [95, 237] on span "Change ratio" at bounding box center [82, 241] width 44 height 11
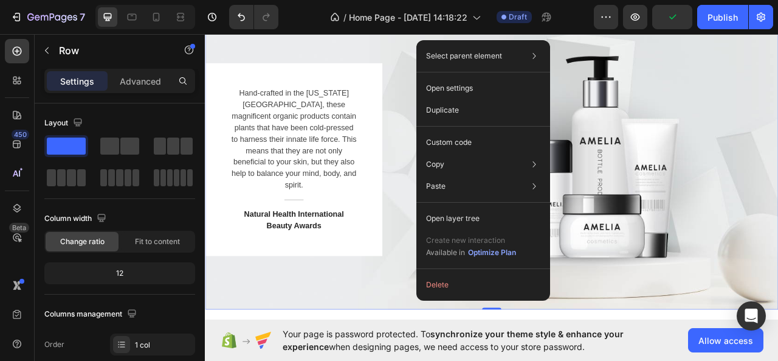
click at [466, 287] on div "Hand-crafted in the [US_STATE][GEOGRAPHIC_DATA], these magnificent organic prod…" at bounding box center [570, 194] width 730 height 245
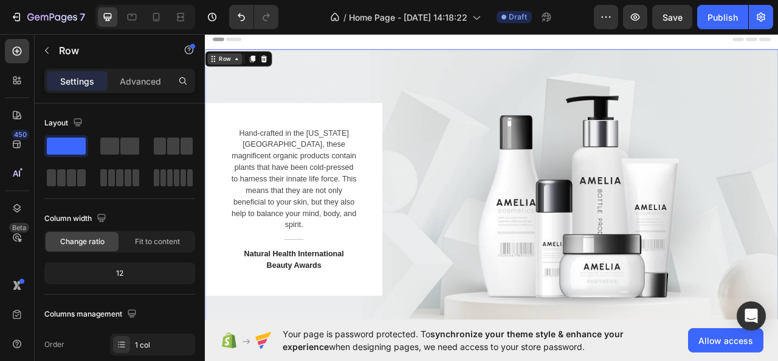
click at [234, 66] on div "Row" at bounding box center [230, 66] width 20 height 11
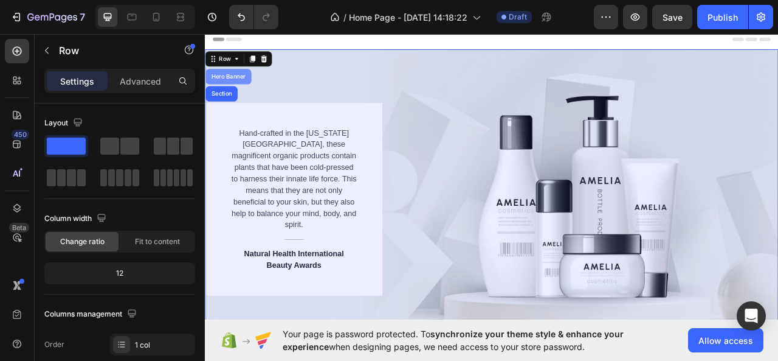
click at [234, 88] on div "Hero Banner" at bounding box center [234, 88] width 49 height 7
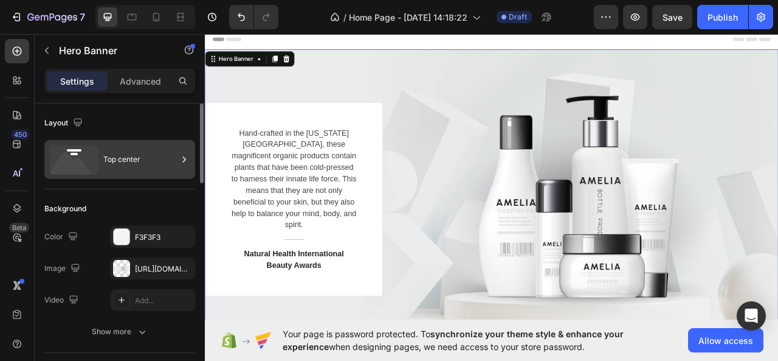
scroll to position [10, 0]
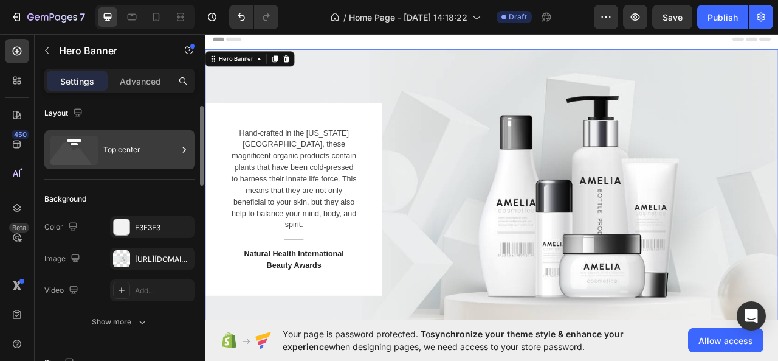
click at [135, 161] on div "Top center" at bounding box center [140, 150] width 74 height 28
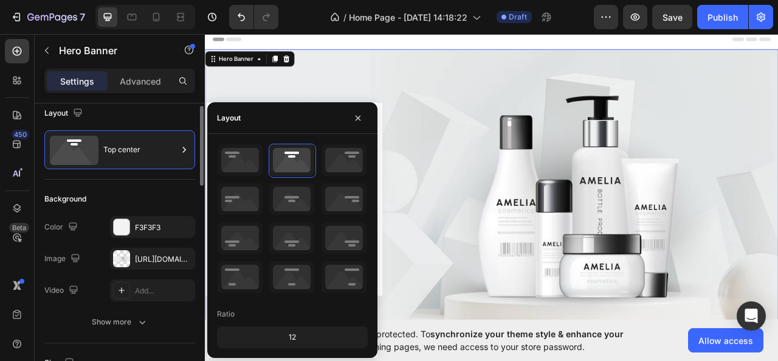
click at [137, 108] on div "Layout" at bounding box center [119, 112] width 151 height 19
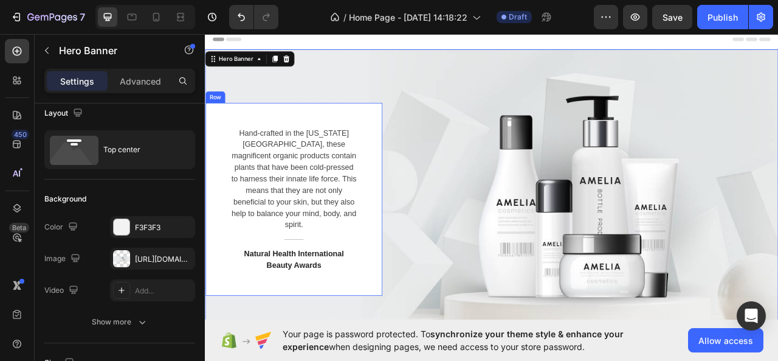
scroll to position [387, 0]
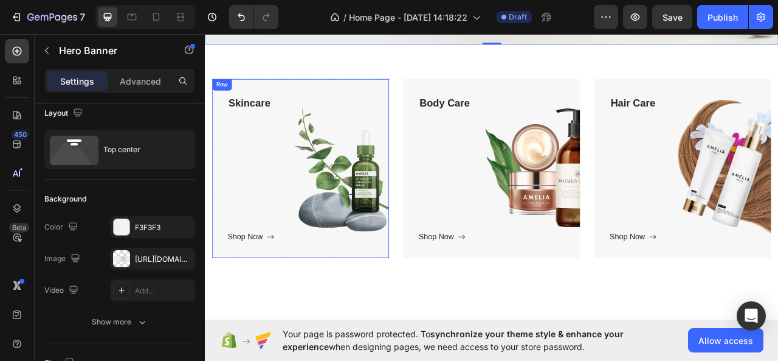
click at [293, 173] on div "Skincare Text block Shop Now Button" at bounding box center [327, 205] width 186 height 189
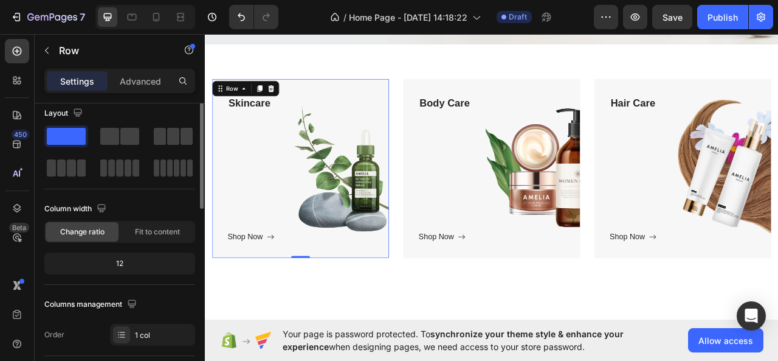
scroll to position [0, 0]
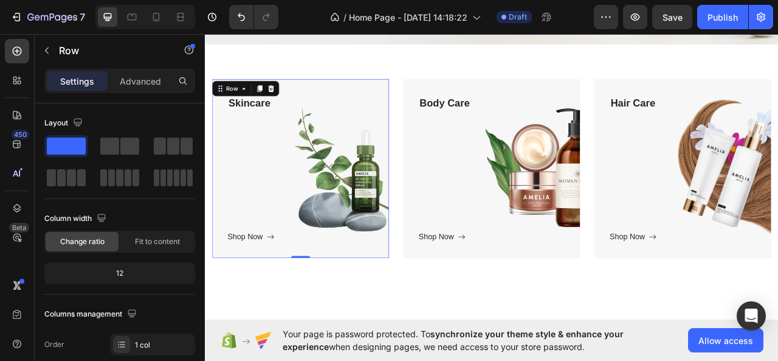
click at [279, 175] on div "Skincare Text block Shop Now Button" at bounding box center [327, 205] width 186 height 189
click at [302, 206] on div "Skincare Text block Shop Now Button" at bounding box center [327, 205] width 186 height 189
click at [293, 288] on icon at bounding box center [288, 293] width 10 height 10
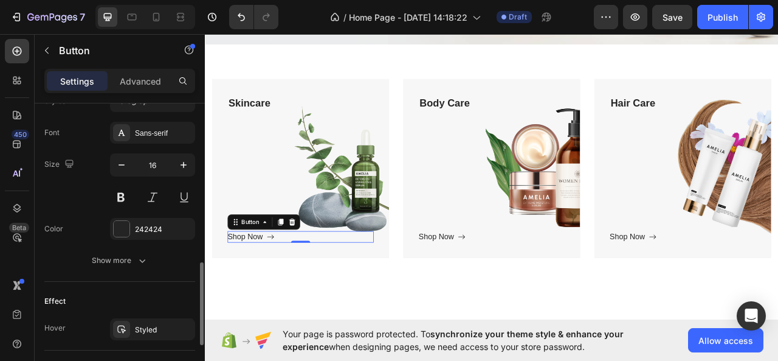
scroll to position [736, 0]
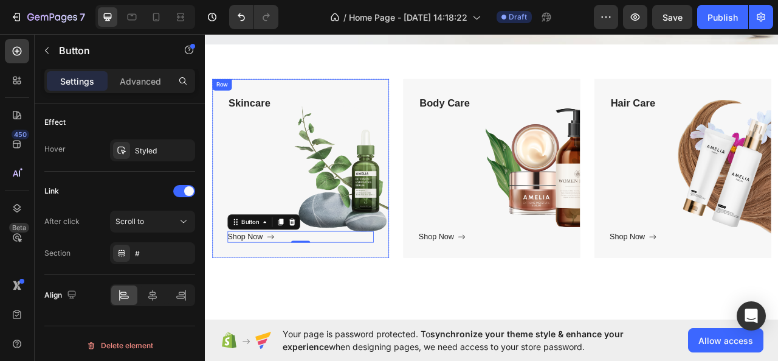
click at [312, 234] on div "Skincare Text block Shop Now Button 0" at bounding box center [327, 205] width 186 height 189
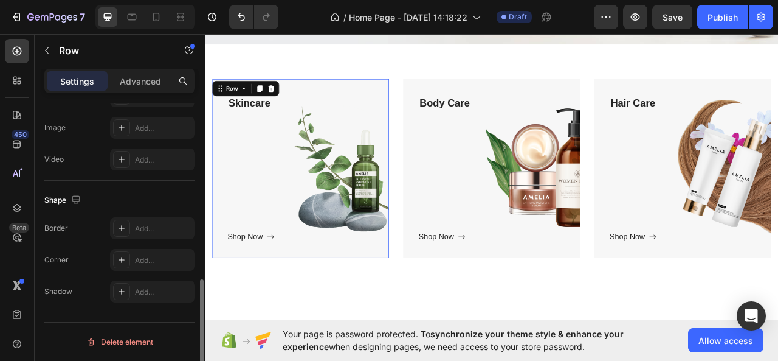
scroll to position [0, 0]
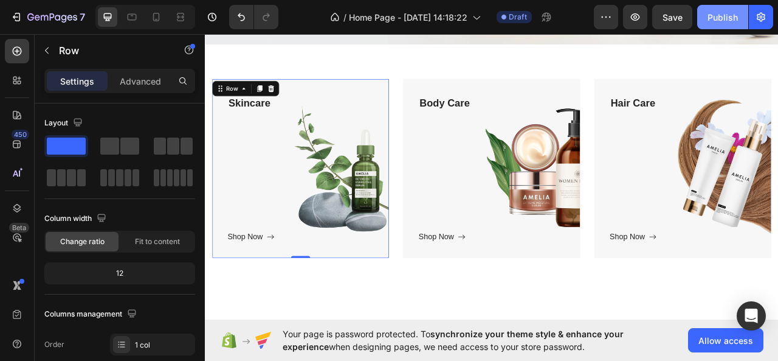
click at [728, 16] on div "Publish" at bounding box center [723, 17] width 30 height 13
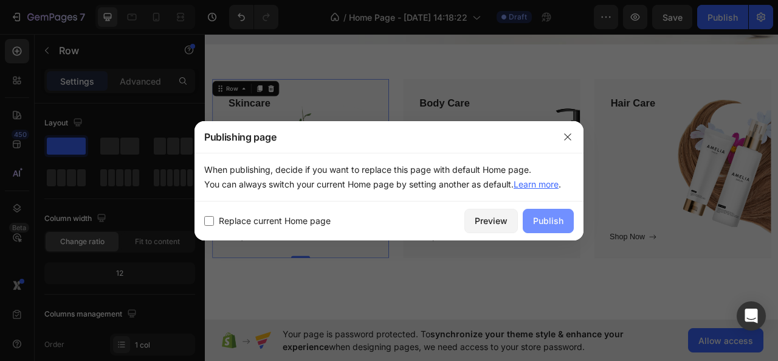
click at [563, 229] on button "Publish" at bounding box center [548, 221] width 51 height 24
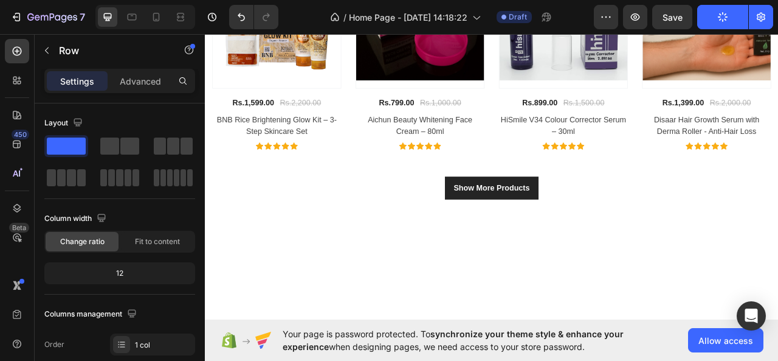
scroll to position [393, 0]
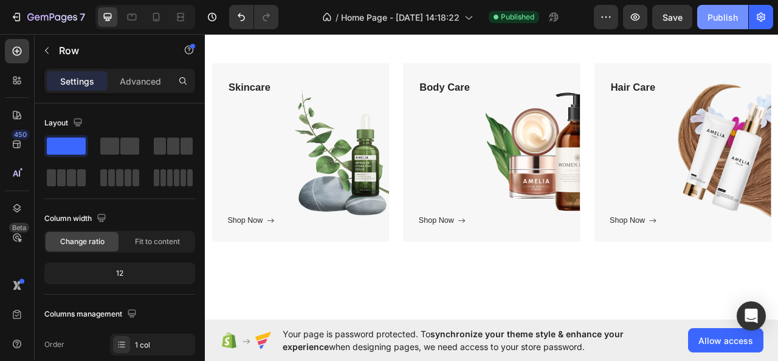
click at [731, 15] on div "Publish" at bounding box center [723, 17] width 30 height 13
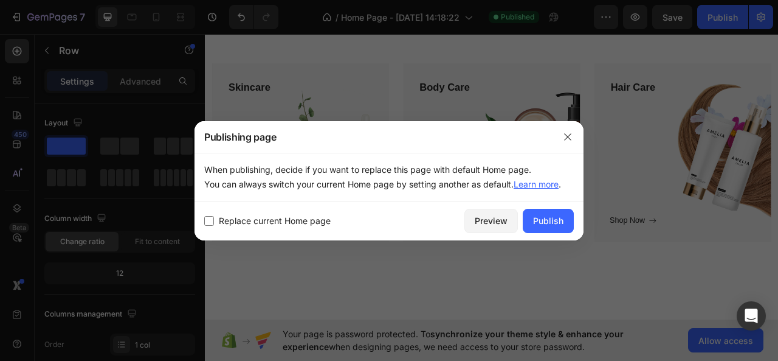
click at [206, 221] on input "checkbox" at bounding box center [209, 221] width 10 height 10
checkbox input "true"
click at [549, 212] on button "Publish" at bounding box center [548, 221] width 51 height 24
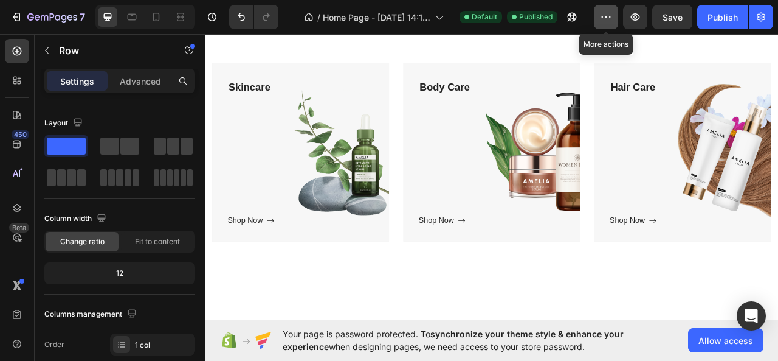
click at [604, 18] on icon "button" at bounding box center [606, 17] width 12 height 12
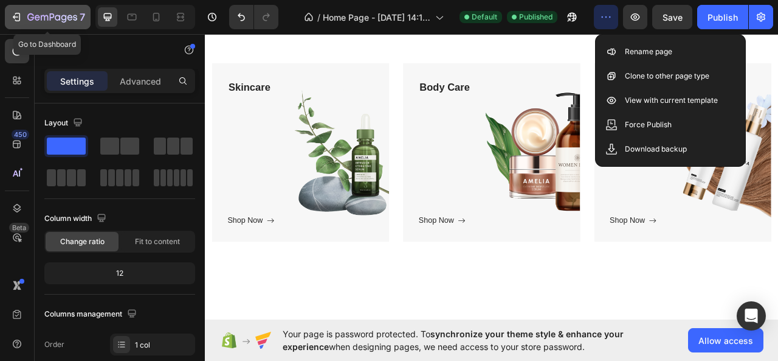
click at [26, 16] on div "7" at bounding box center [47, 17] width 75 height 15
